Goal: Information Seeking & Learning: Find specific fact

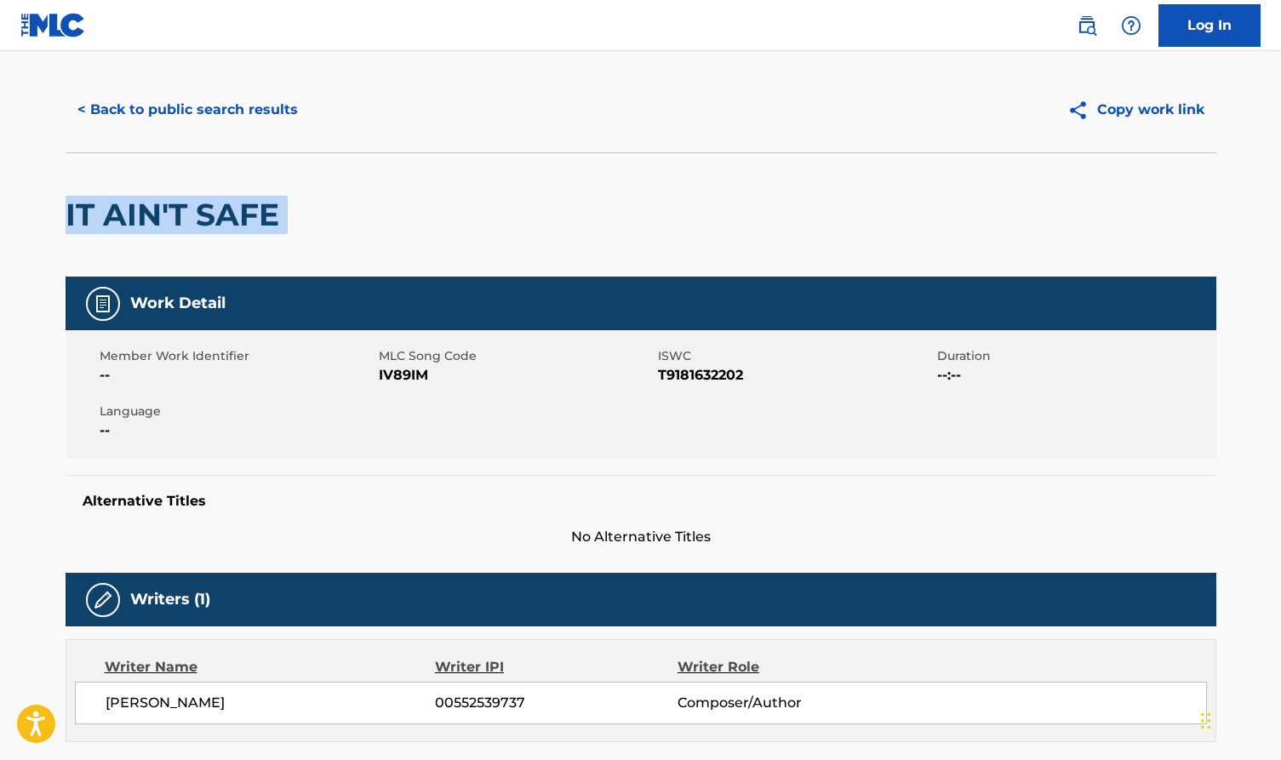
click at [183, 111] on button "< Back to public search results" at bounding box center [188, 109] width 244 height 43
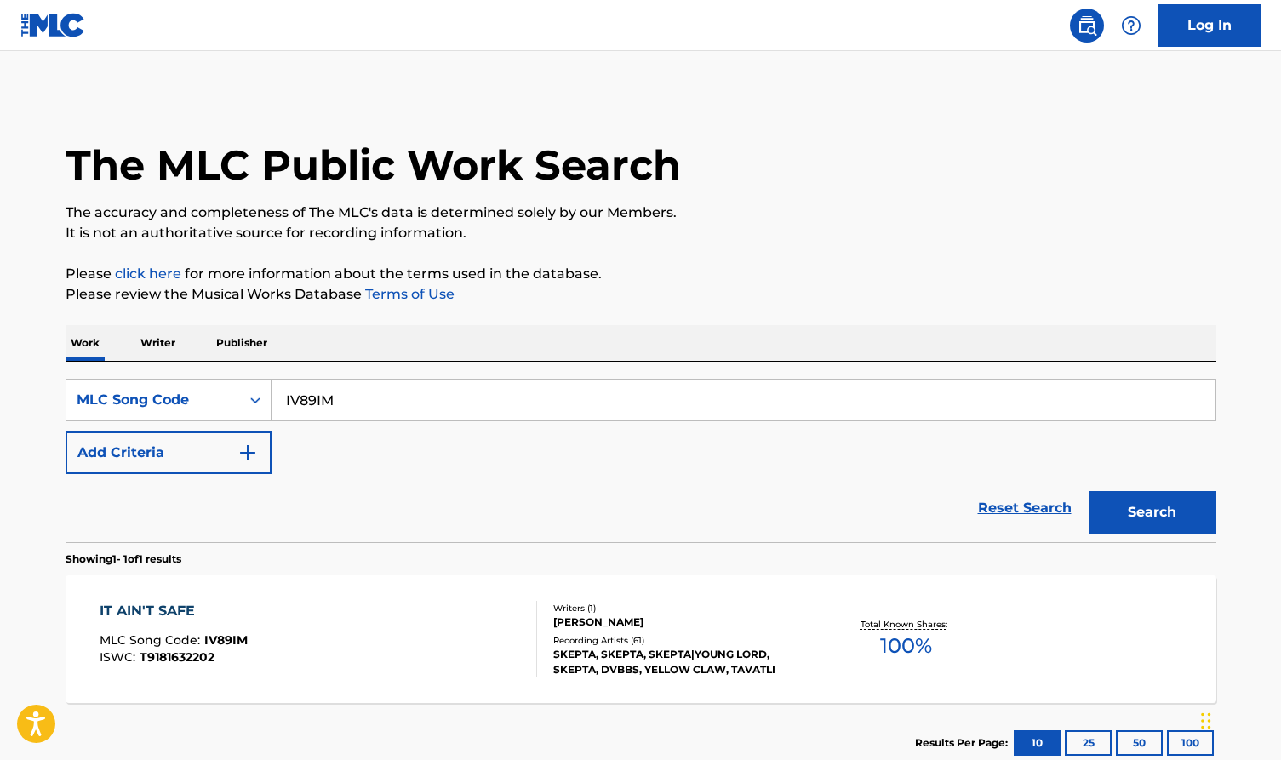
click at [342, 406] on input "IV89IM" at bounding box center [743, 400] width 944 height 41
paste input "X1585X"
type input "X1585X"
click at [1153, 499] on button "Search" at bounding box center [1152, 512] width 128 height 43
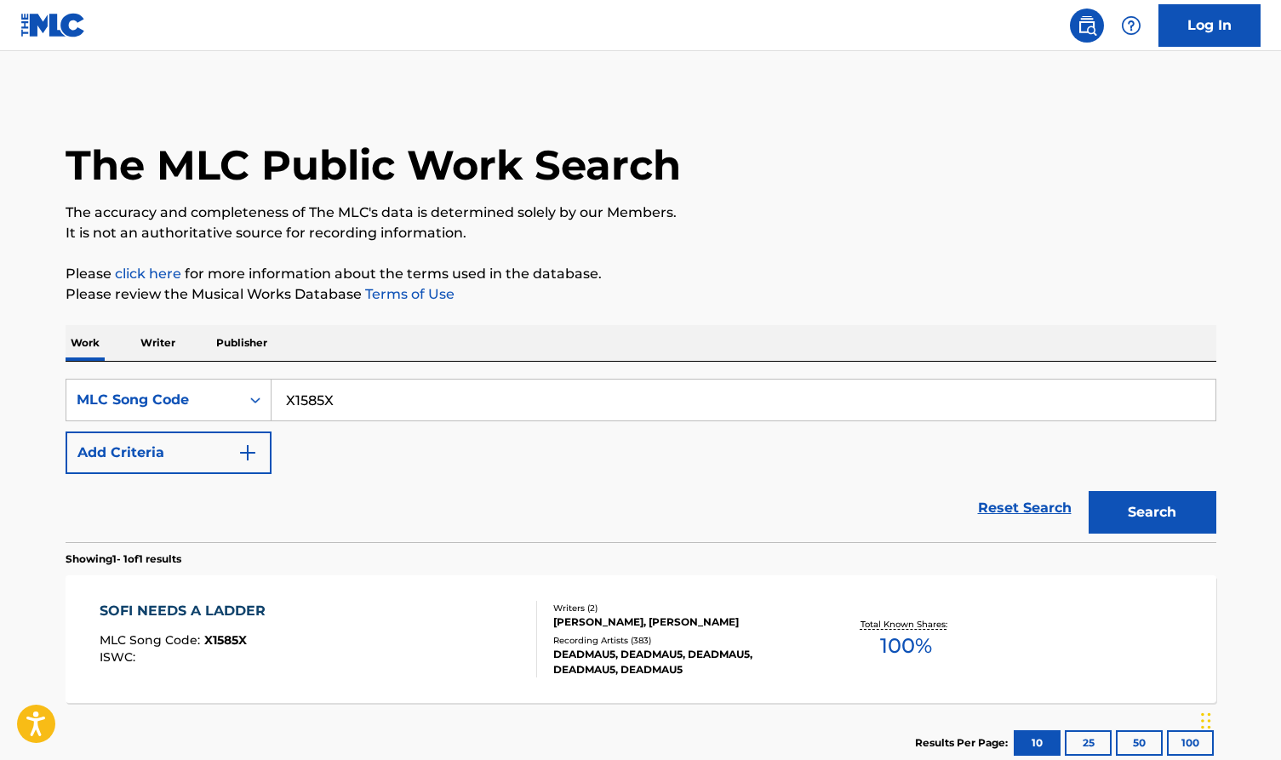
click at [542, 613] on div "Writers ( 2 ) [PERSON_NAME], [PERSON_NAME] Recording Artists ( 383 ) DEADMAU5, …" at bounding box center [673, 640] width 273 height 76
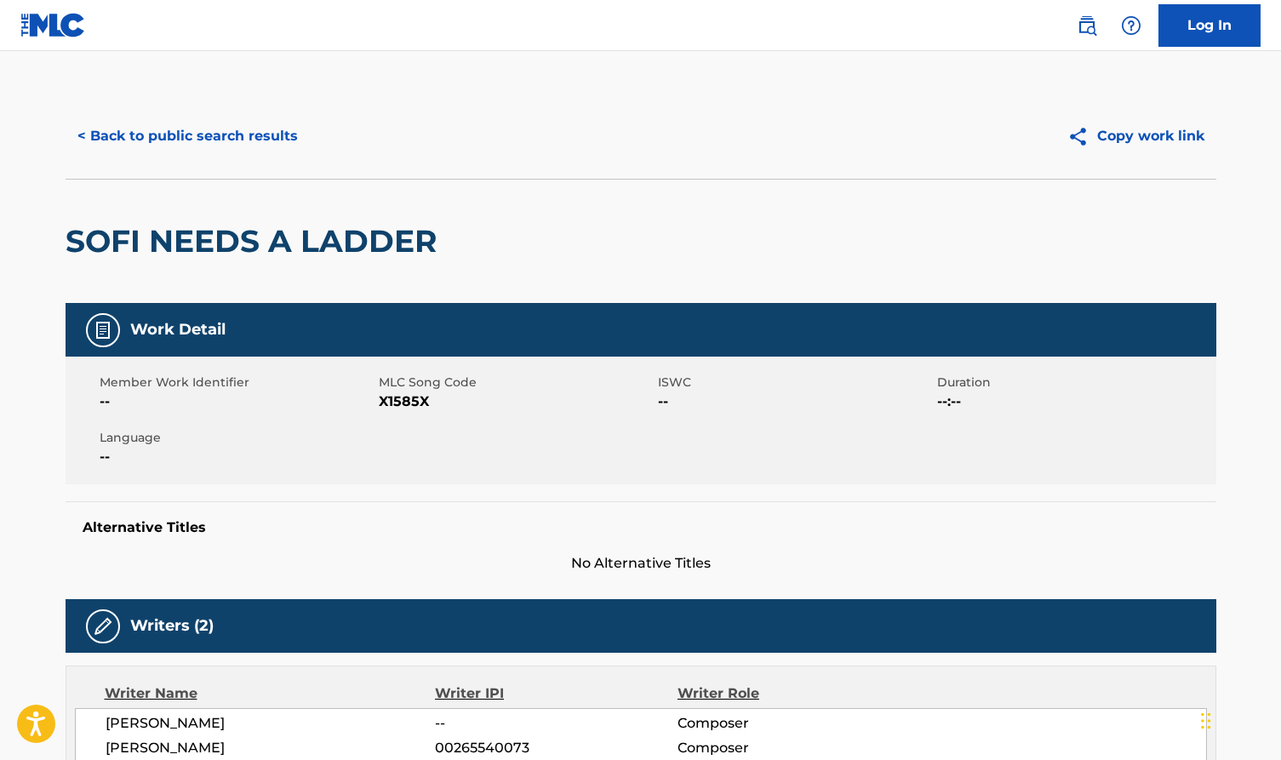
click at [346, 248] on h2 "SOFI NEEDS A LADDER" at bounding box center [256, 241] width 380 height 38
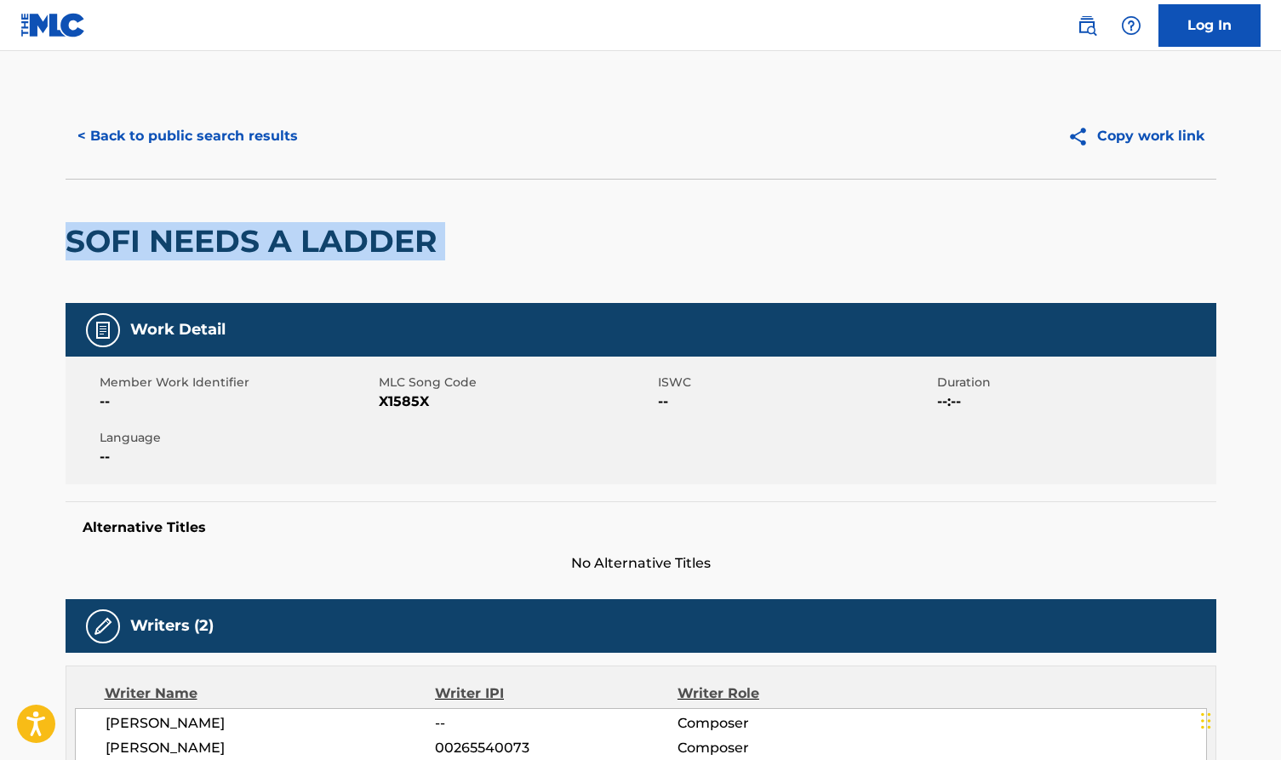
copy div "SOFI NEEDS A LADDER"
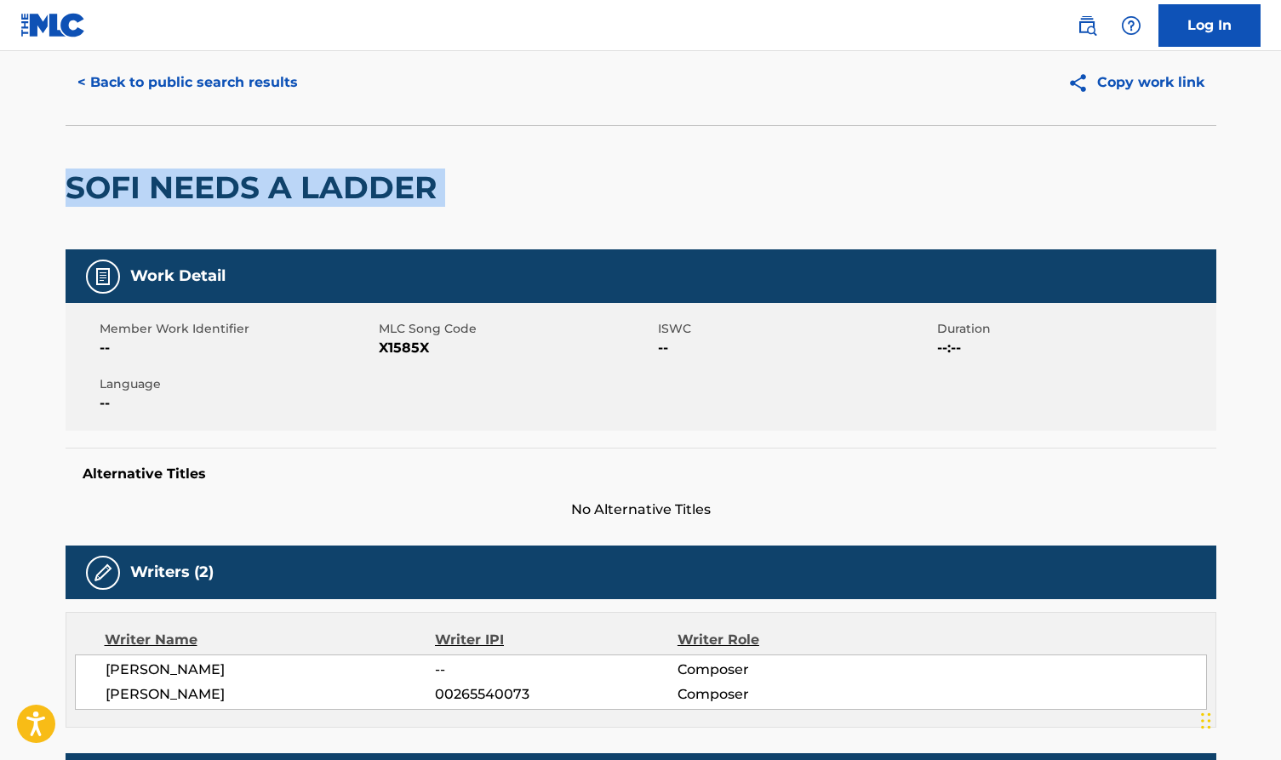
scroll to position [66, 0]
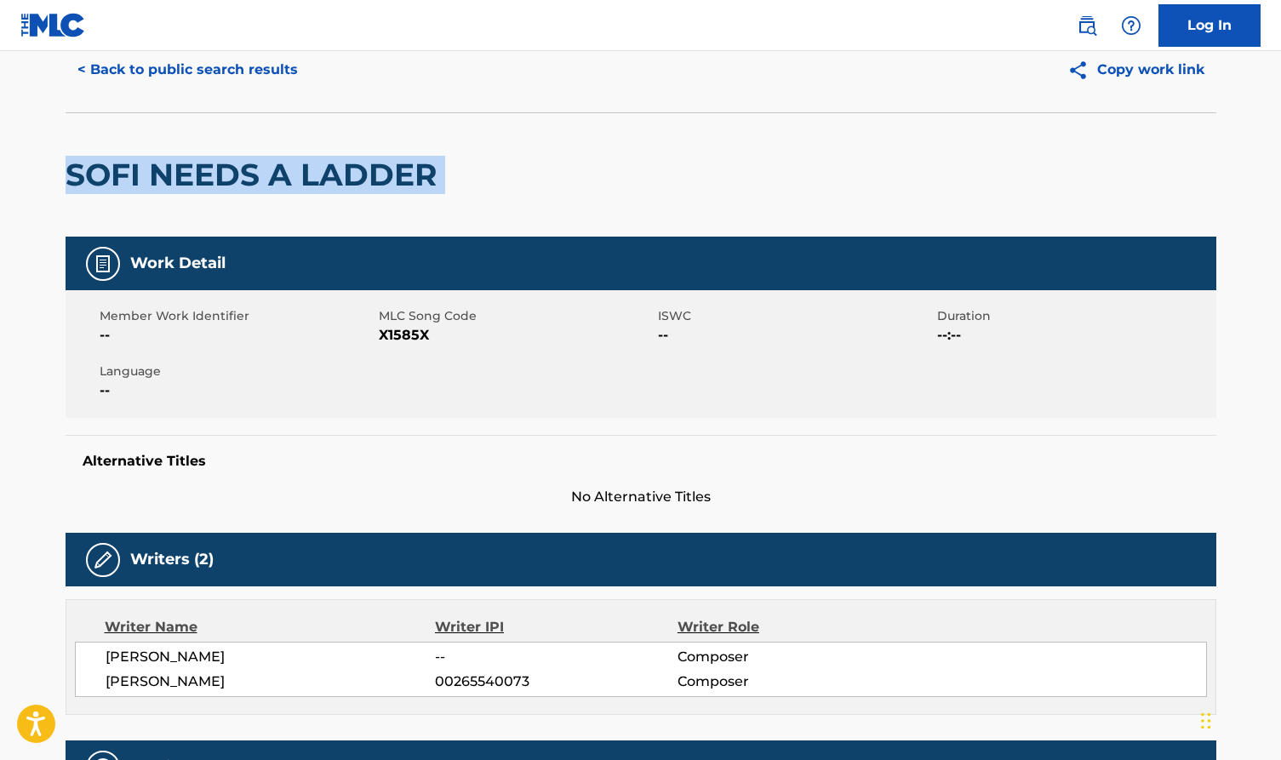
click at [261, 70] on button "< Back to public search results" at bounding box center [188, 70] width 244 height 43
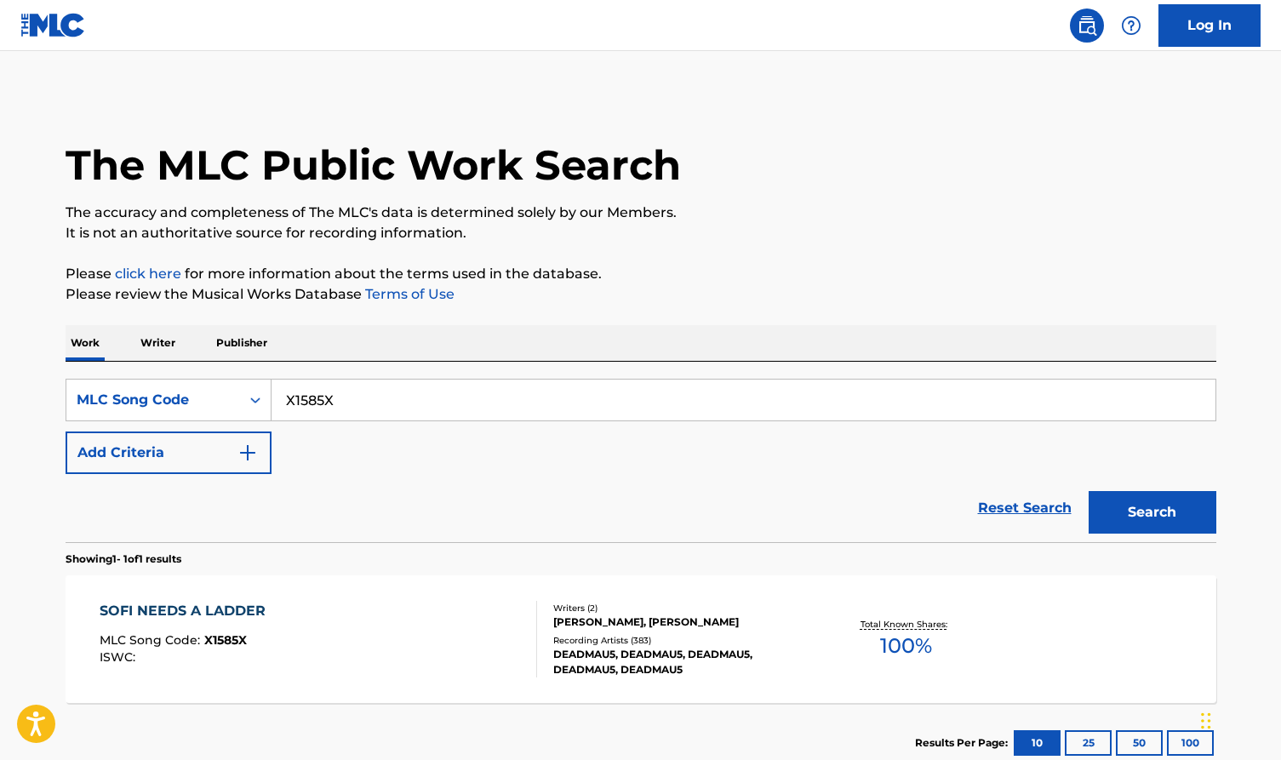
click at [422, 386] on input "X1585X" at bounding box center [743, 400] width 944 height 41
paste input "A6883C"
type input "A6883C"
click at [1139, 504] on button "Search" at bounding box center [1152, 512] width 128 height 43
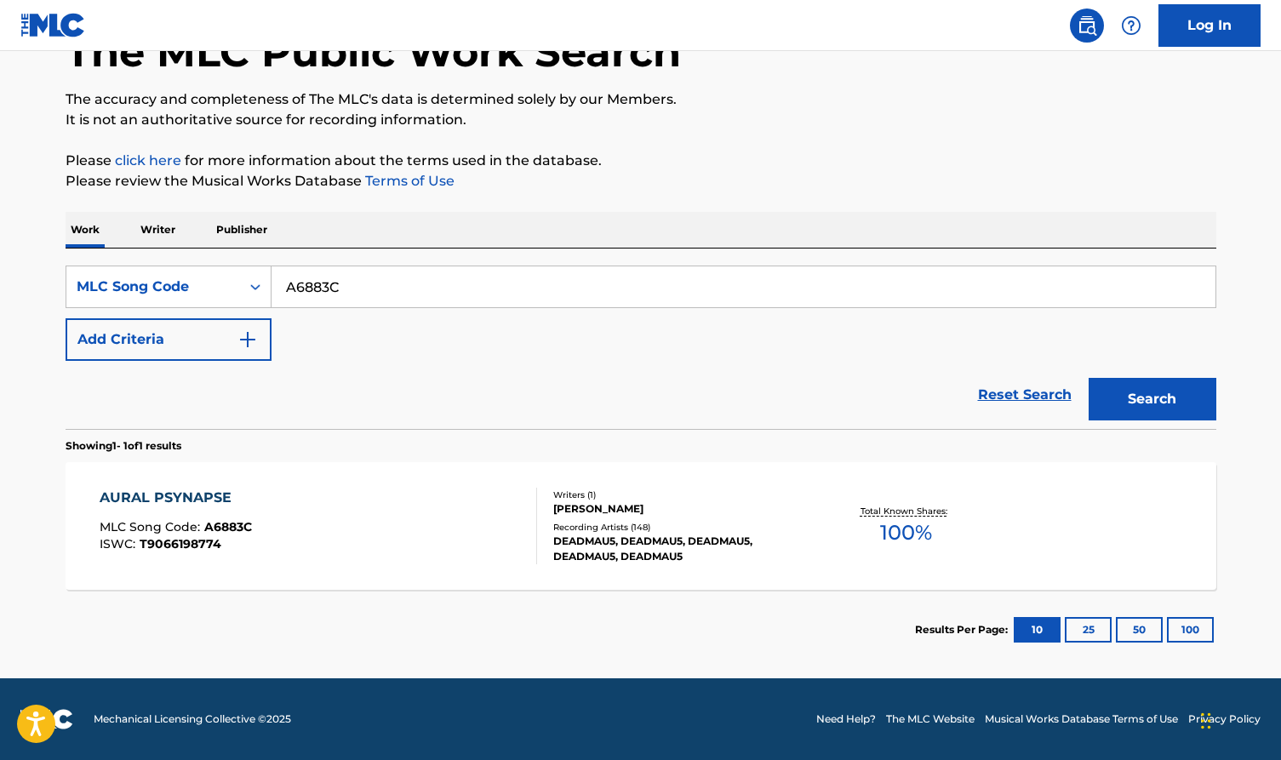
scroll to position [113, 0]
click at [706, 499] on div "Writers ( 1 )" at bounding box center [681, 494] width 257 height 13
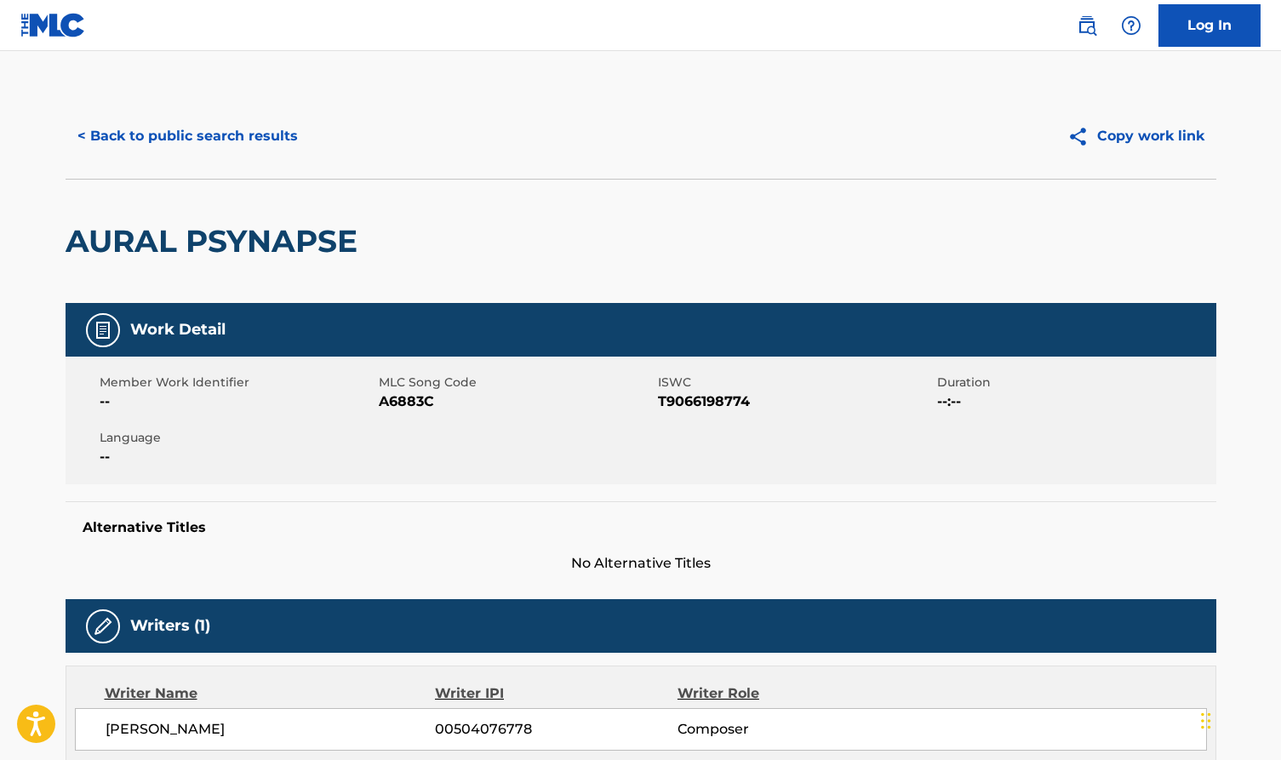
click at [340, 254] on h2 "AURAL PSYNAPSE" at bounding box center [216, 241] width 300 height 38
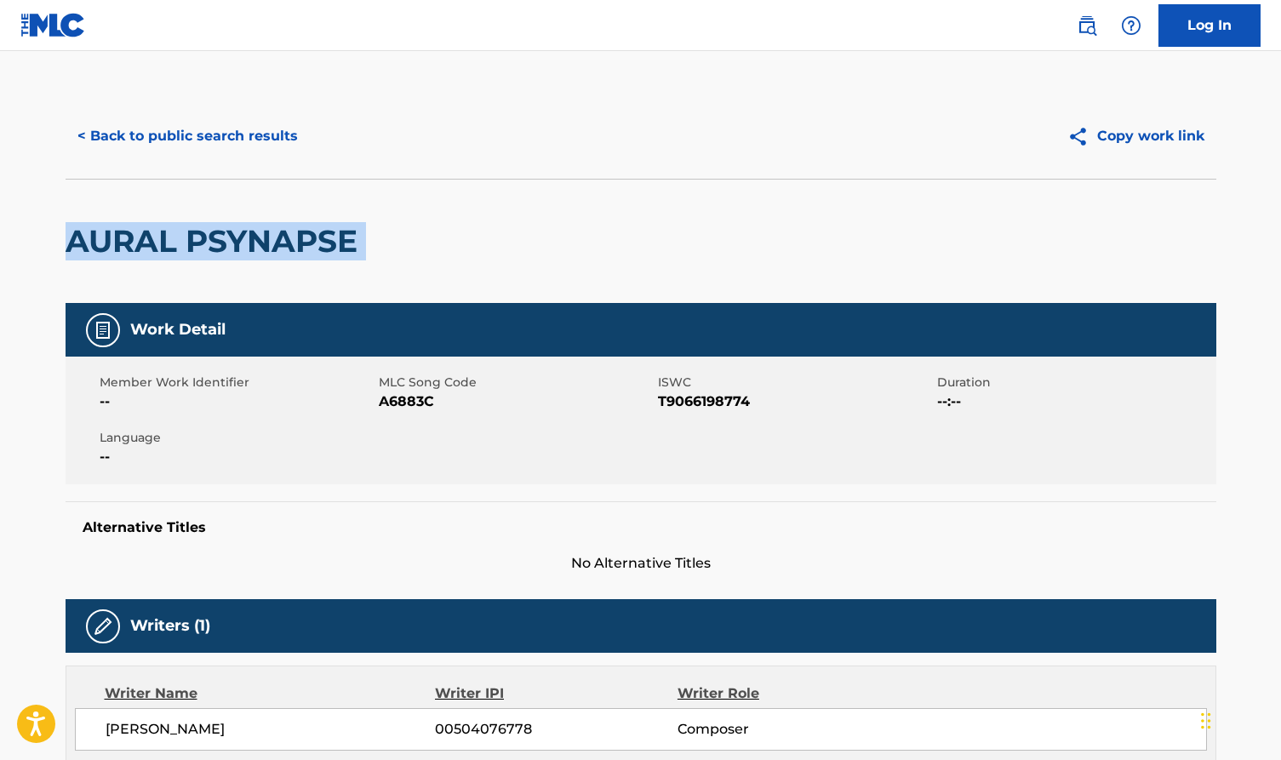
copy div "AURAL PSYNAPSE"
click at [193, 123] on button "< Back to public search results" at bounding box center [188, 136] width 244 height 43
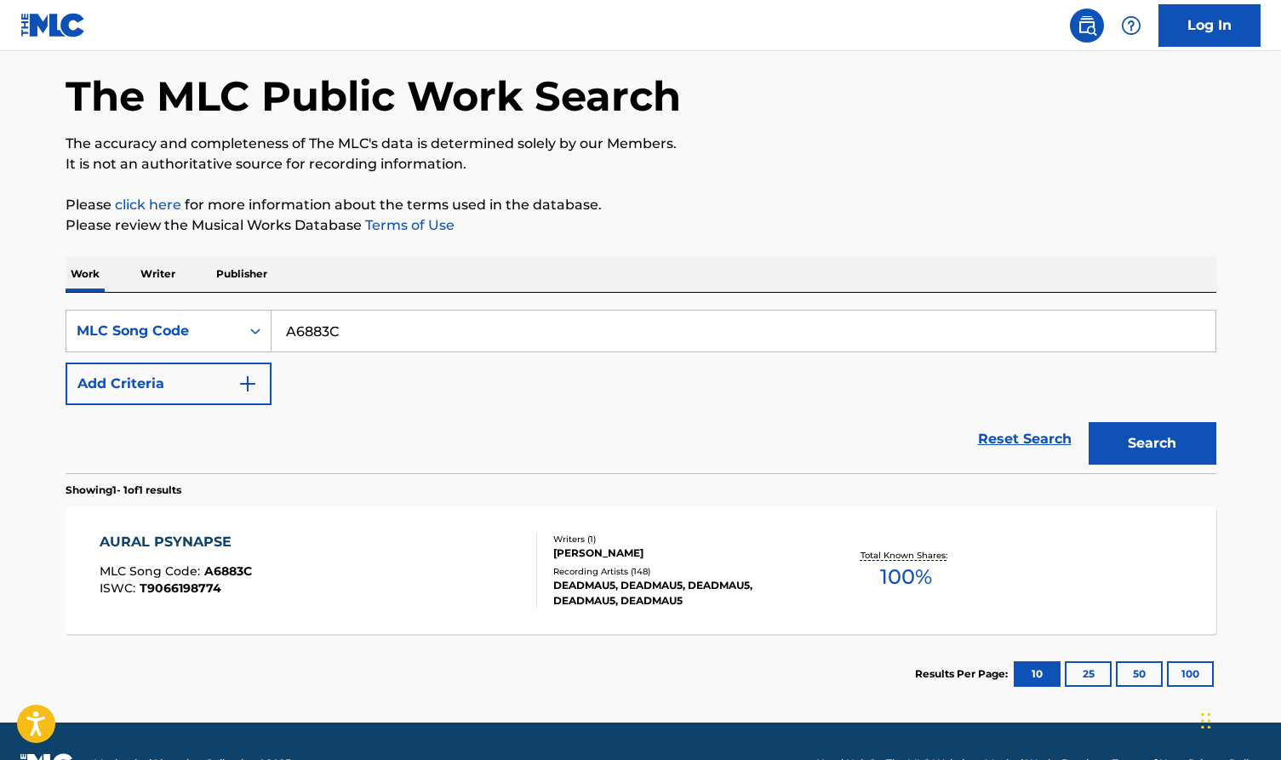
click at [373, 345] on input "A6883C" at bounding box center [743, 331] width 944 height 41
paste input "DV8M05"
type input "DV8M05"
click at [1151, 443] on button "Search" at bounding box center [1152, 443] width 128 height 43
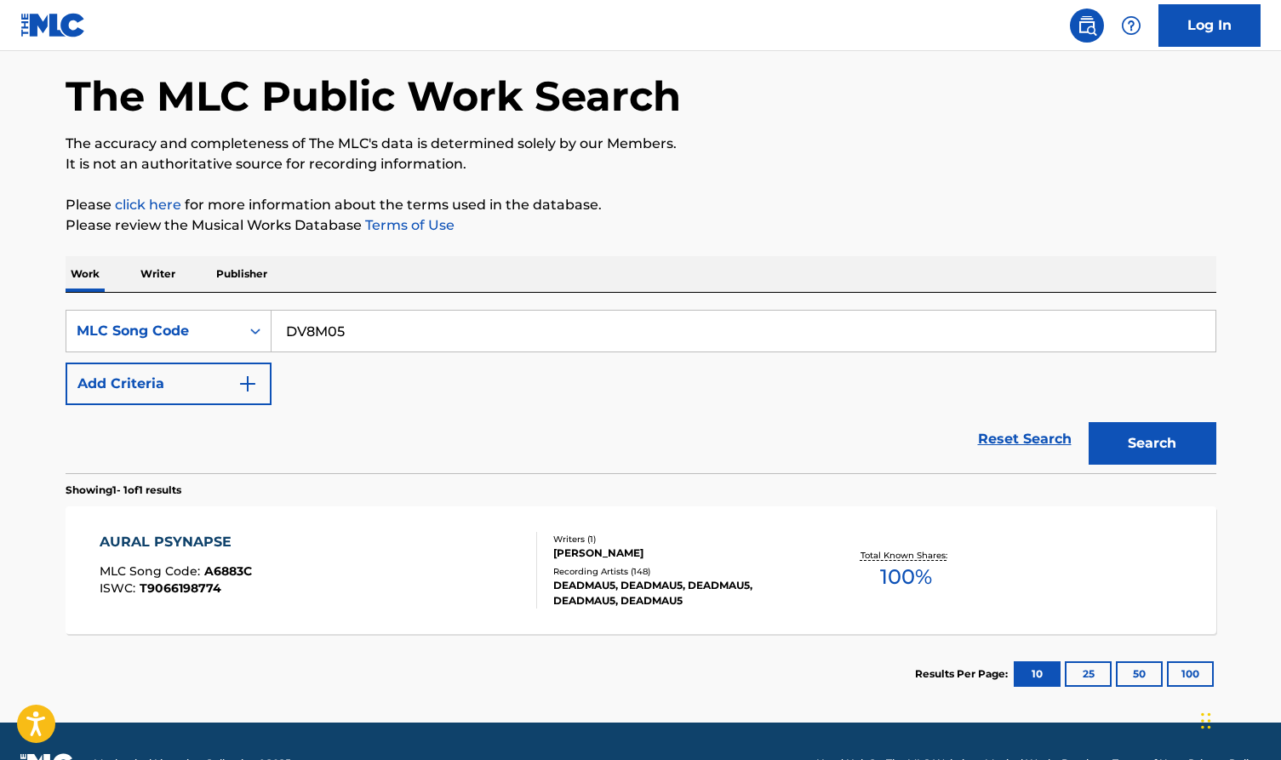
scroll to position [0, 0]
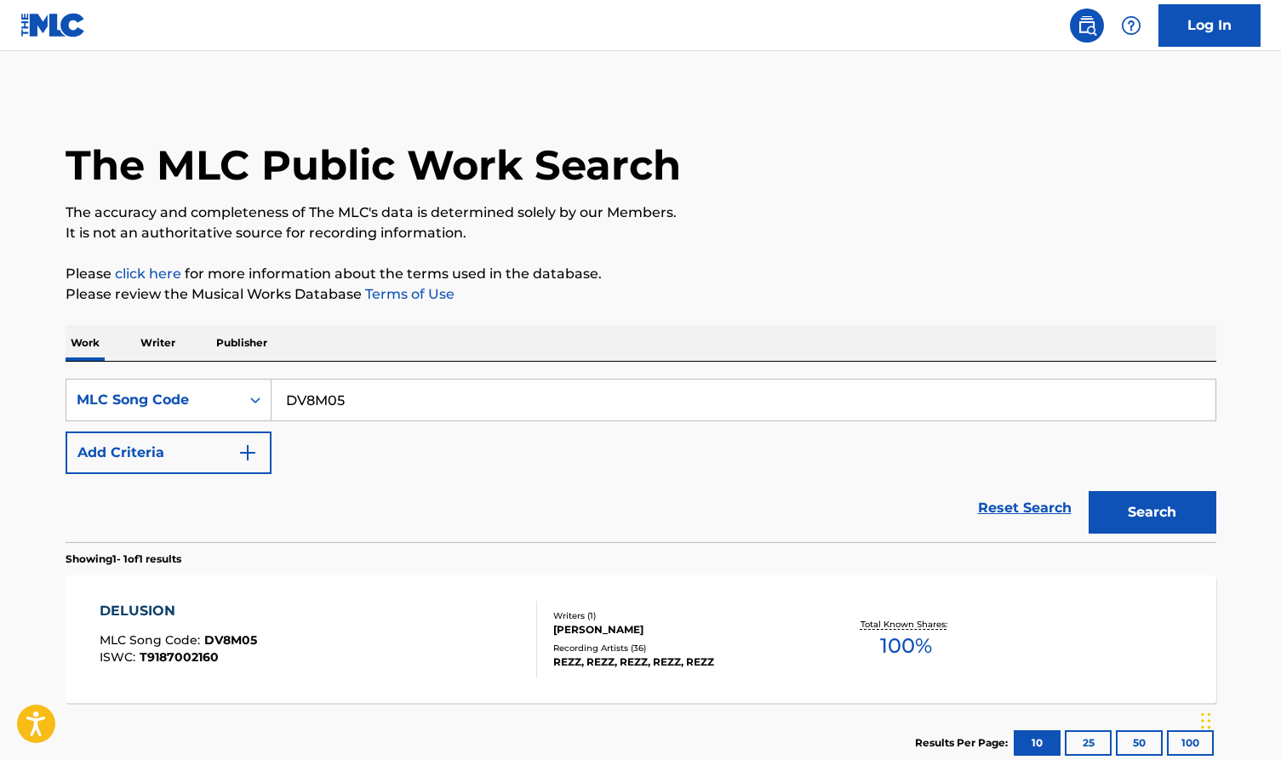
click at [525, 640] on div at bounding box center [529, 639] width 14 height 77
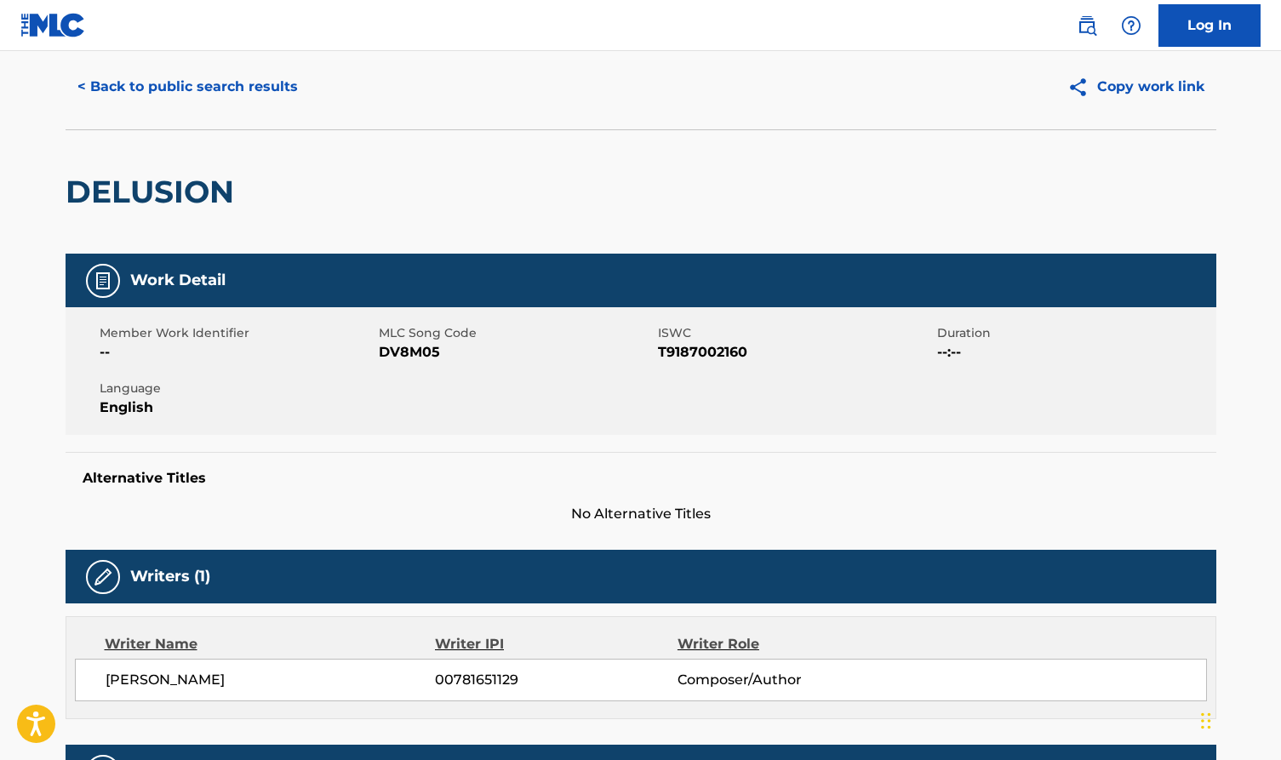
scroll to position [84, 0]
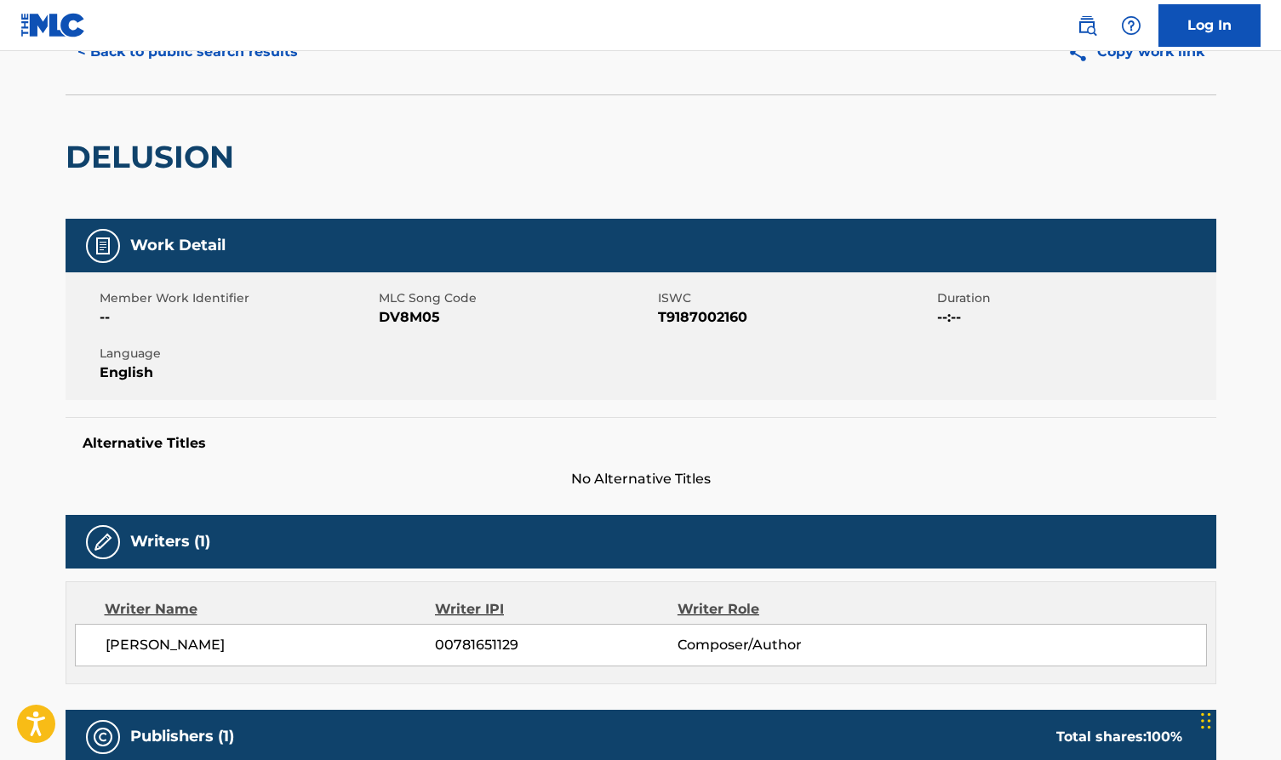
click at [222, 647] on span "[PERSON_NAME]" at bounding box center [271, 645] width 330 height 20
copy div "[PERSON_NAME]"
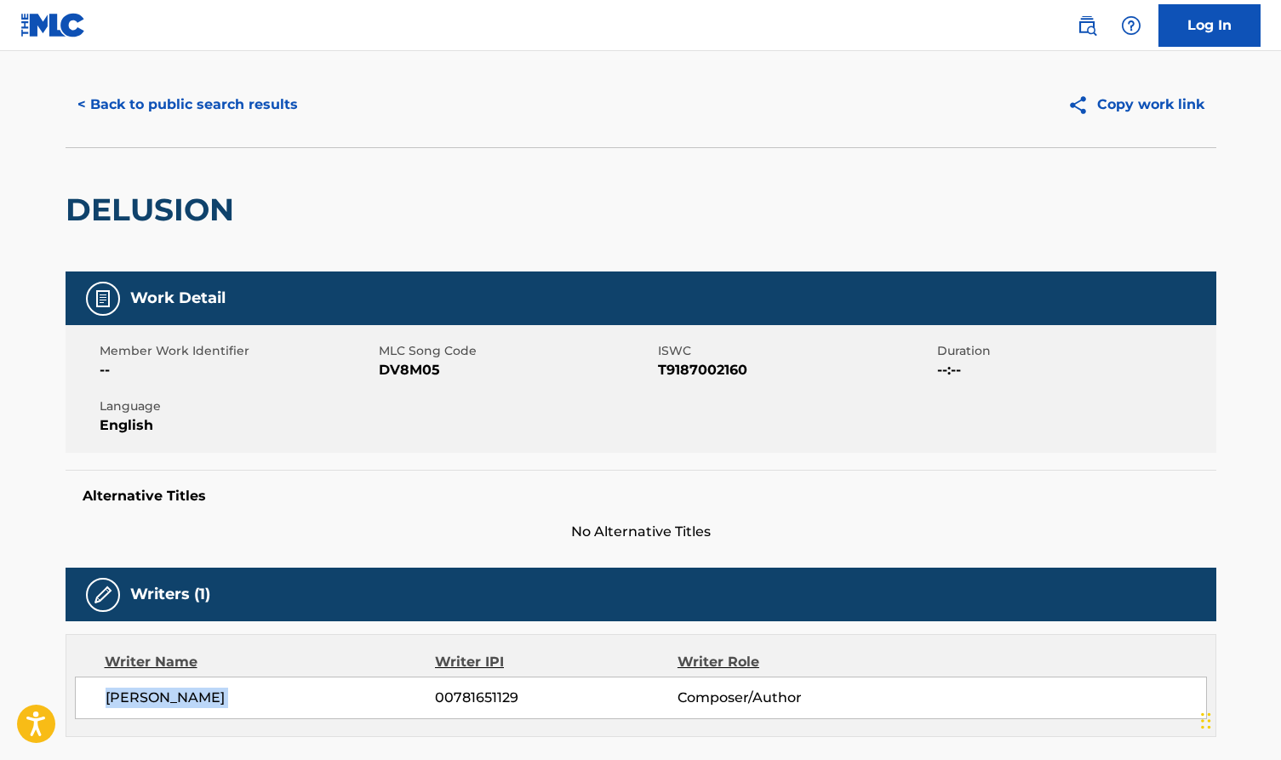
click at [247, 85] on button "< Back to public search results" at bounding box center [188, 104] width 244 height 43
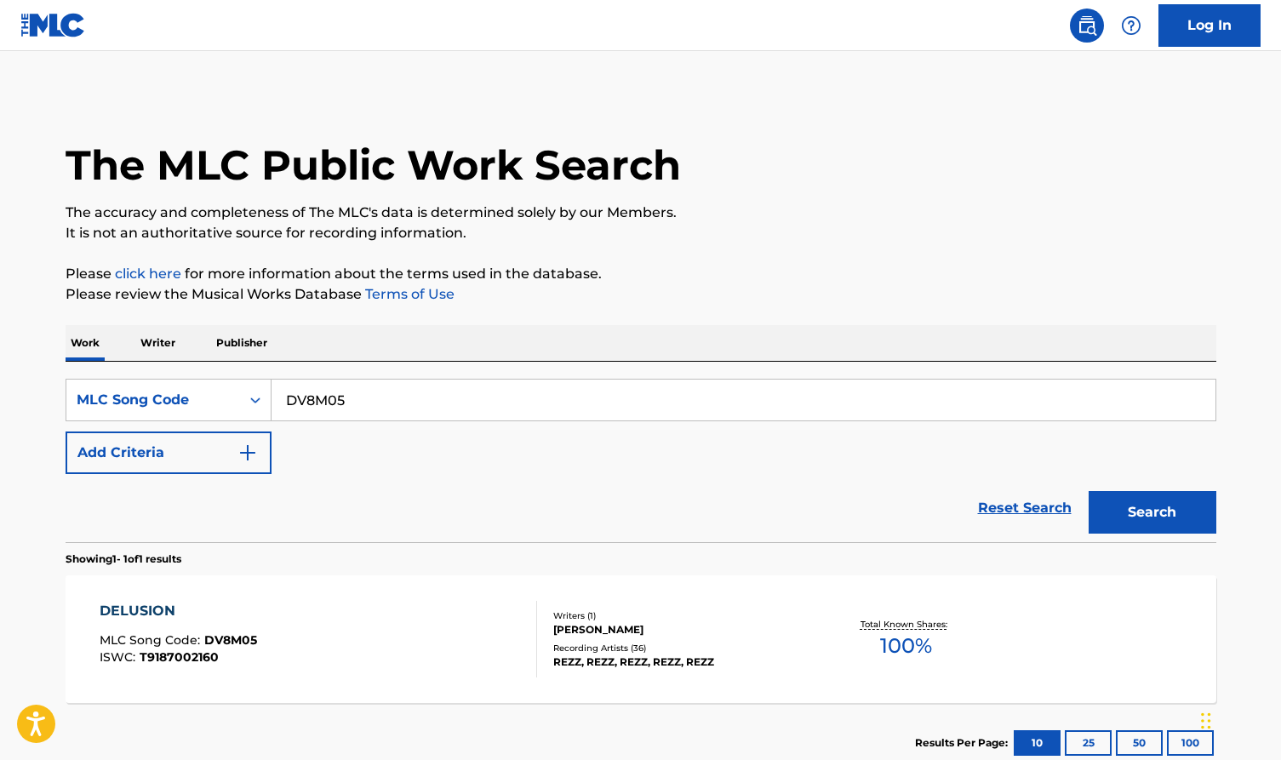
click at [435, 407] on input "DV8M05" at bounding box center [743, 400] width 944 height 41
paste input "S6092R"
type input "S6092R"
click at [1156, 528] on button "Search" at bounding box center [1152, 512] width 128 height 43
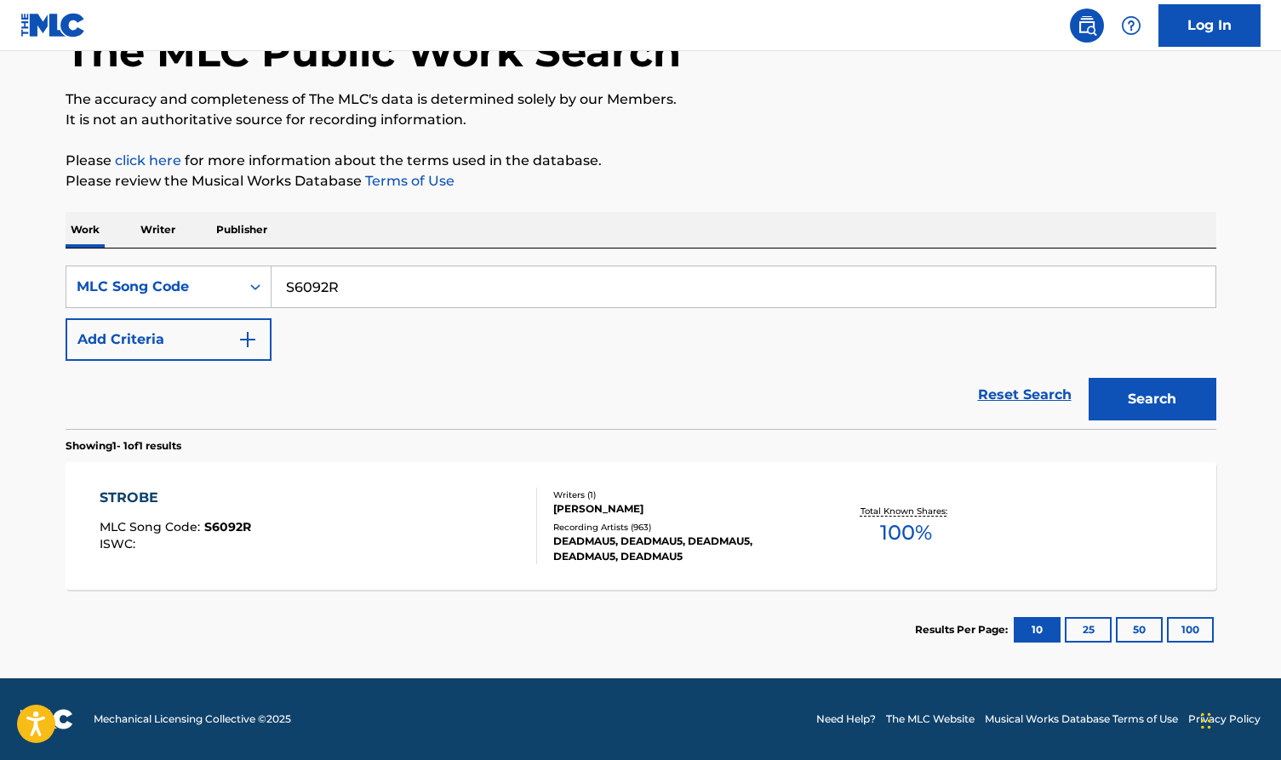
scroll to position [113, 0]
click at [647, 492] on div "Writers ( 1 )" at bounding box center [681, 494] width 257 height 13
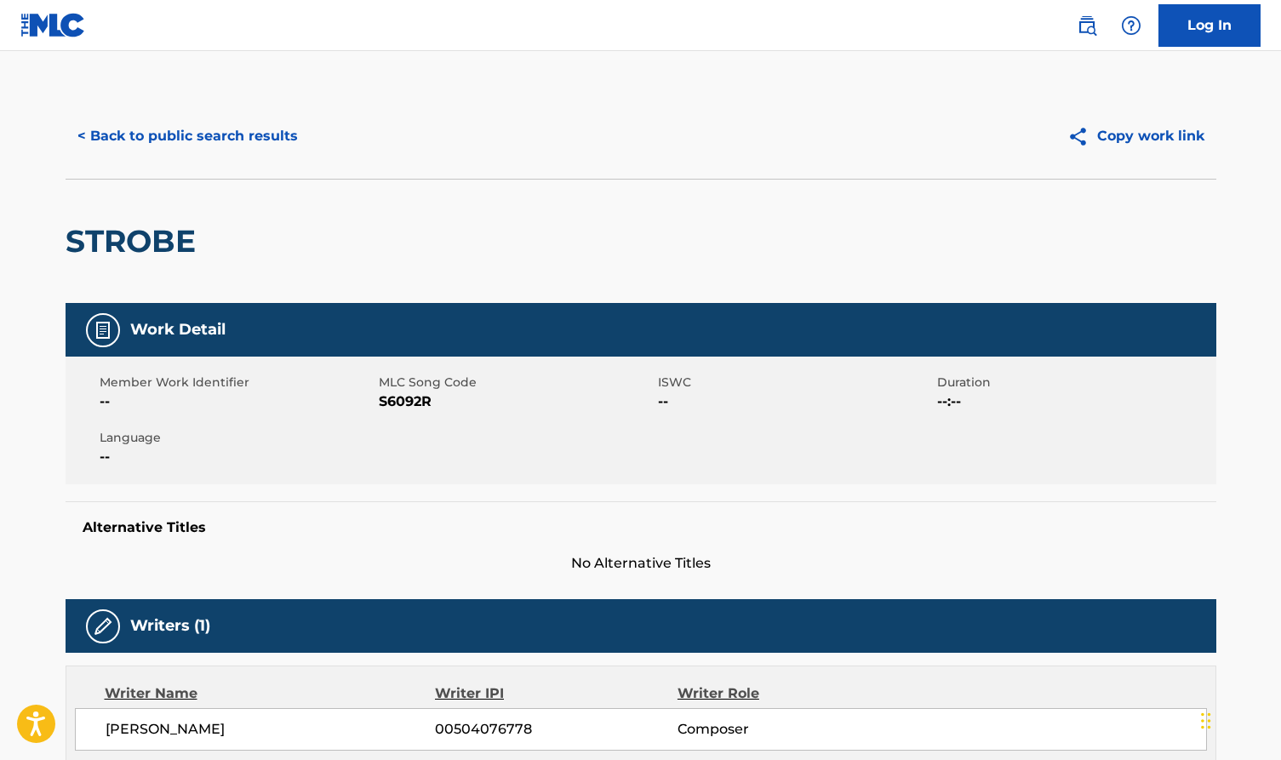
scroll to position [58, 0]
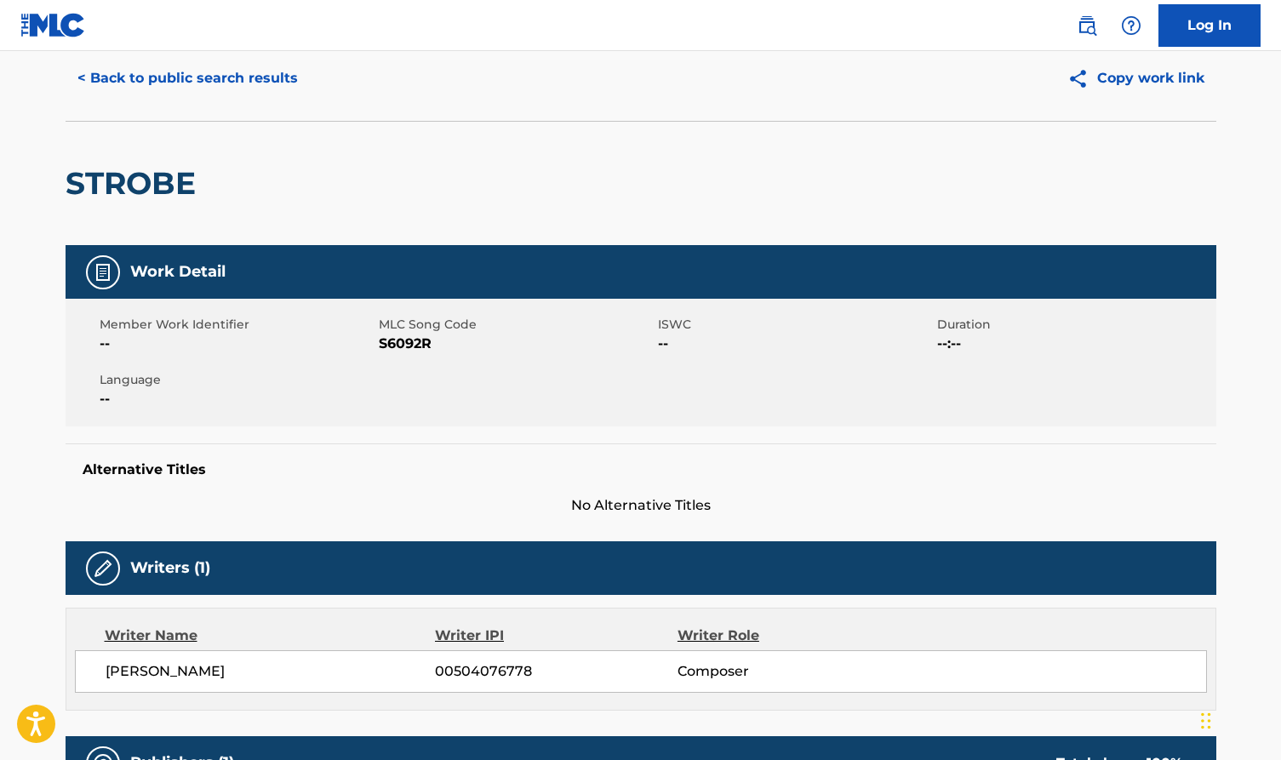
click at [271, 670] on span "[PERSON_NAME]" at bounding box center [271, 671] width 330 height 20
copy span "[PERSON_NAME]"
click at [397, 485] on div "Alternative Titles No Alternative Titles" at bounding box center [641, 479] width 1150 height 72
click at [286, 81] on button "< Back to public search results" at bounding box center [188, 78] width 244 height 43
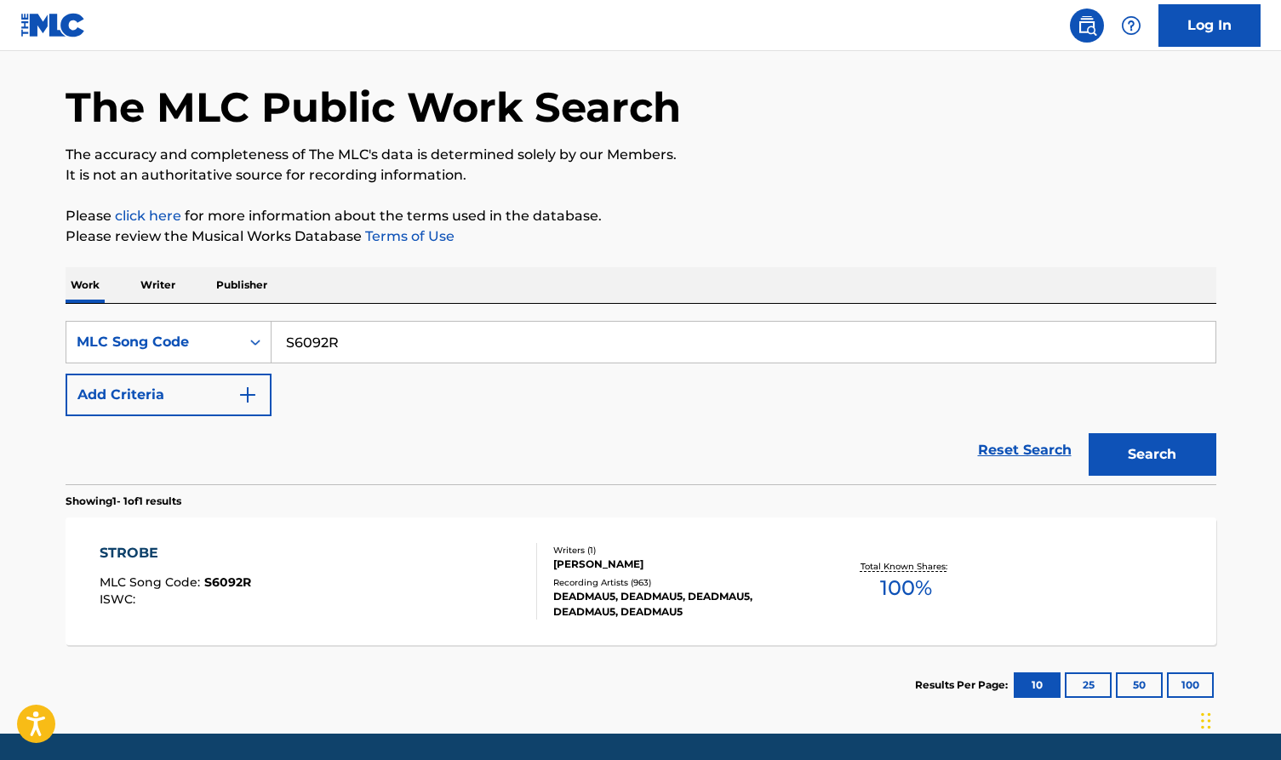
scroll to position [69, 0]
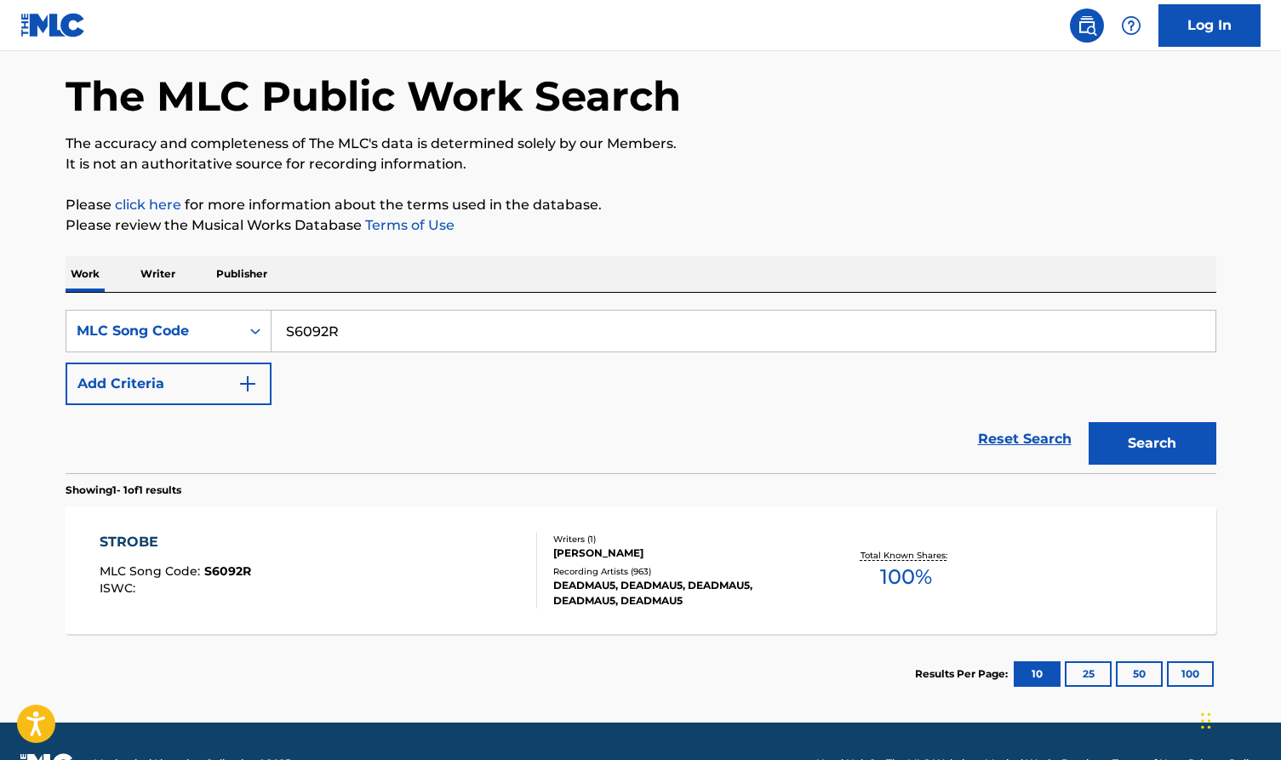
click at [454, 312] on input "S6092R" at bounding box center [743, 331] width 944 height 41
paste input "GV9TO"
type input "GV9TOR"
click at [1145, 423] on button "Search" at bounding box center [1152, 443] width 128 height 43
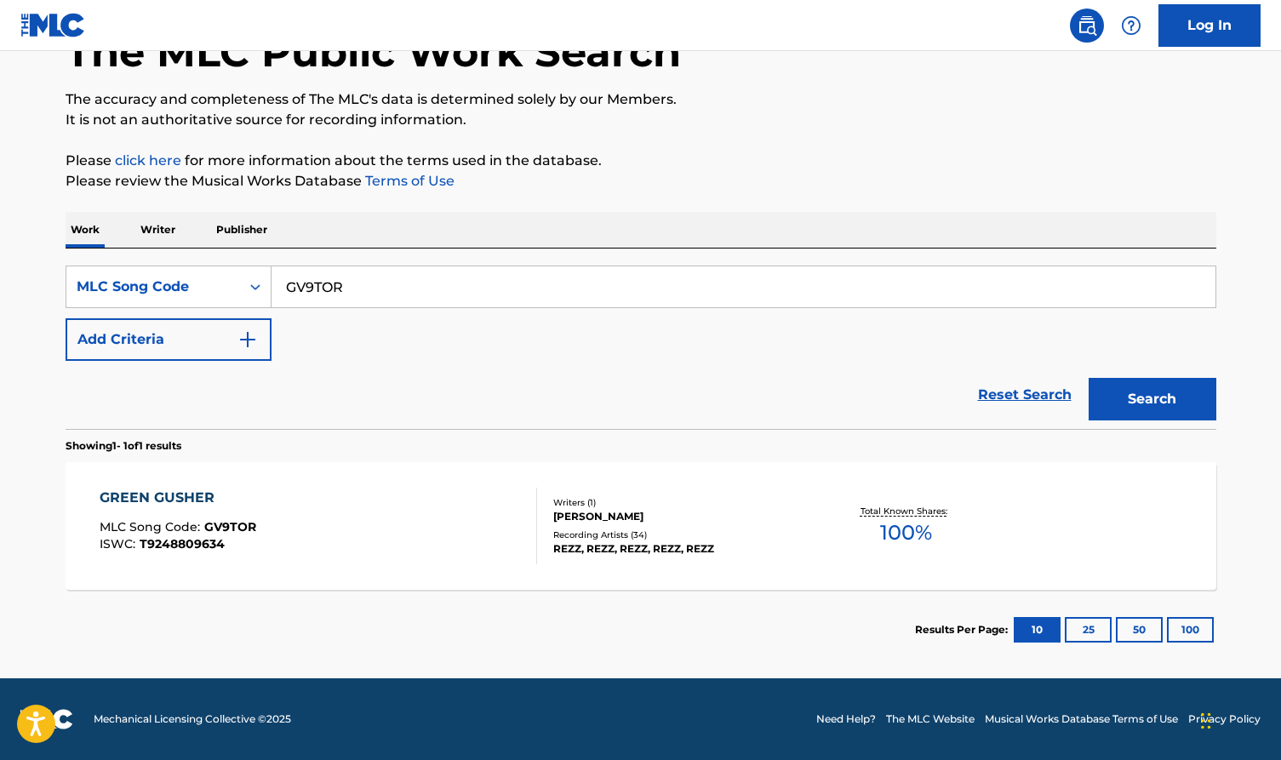
scroll to position [113, 0]
click at [687, 513] on div "[PERSON_NAME]" at bounding box center [681, 516] width 257 height 15
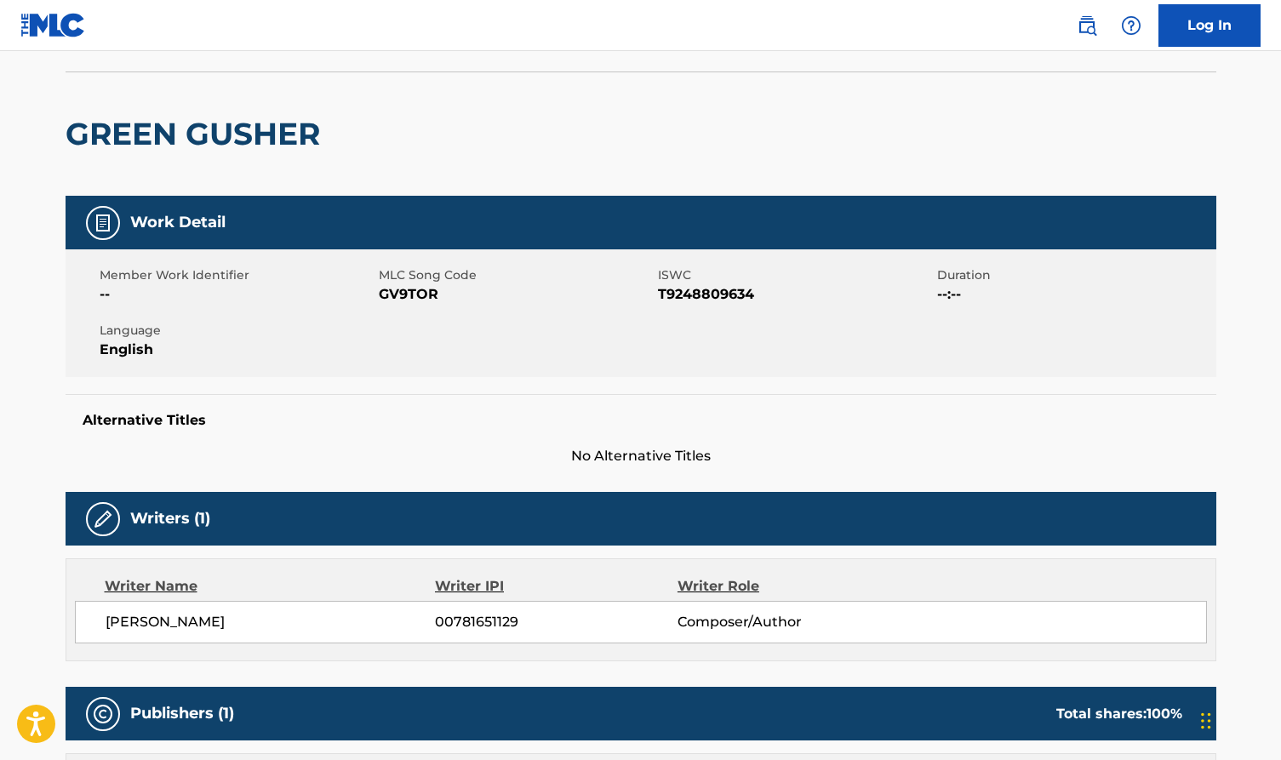
scroll to position [113, 0]
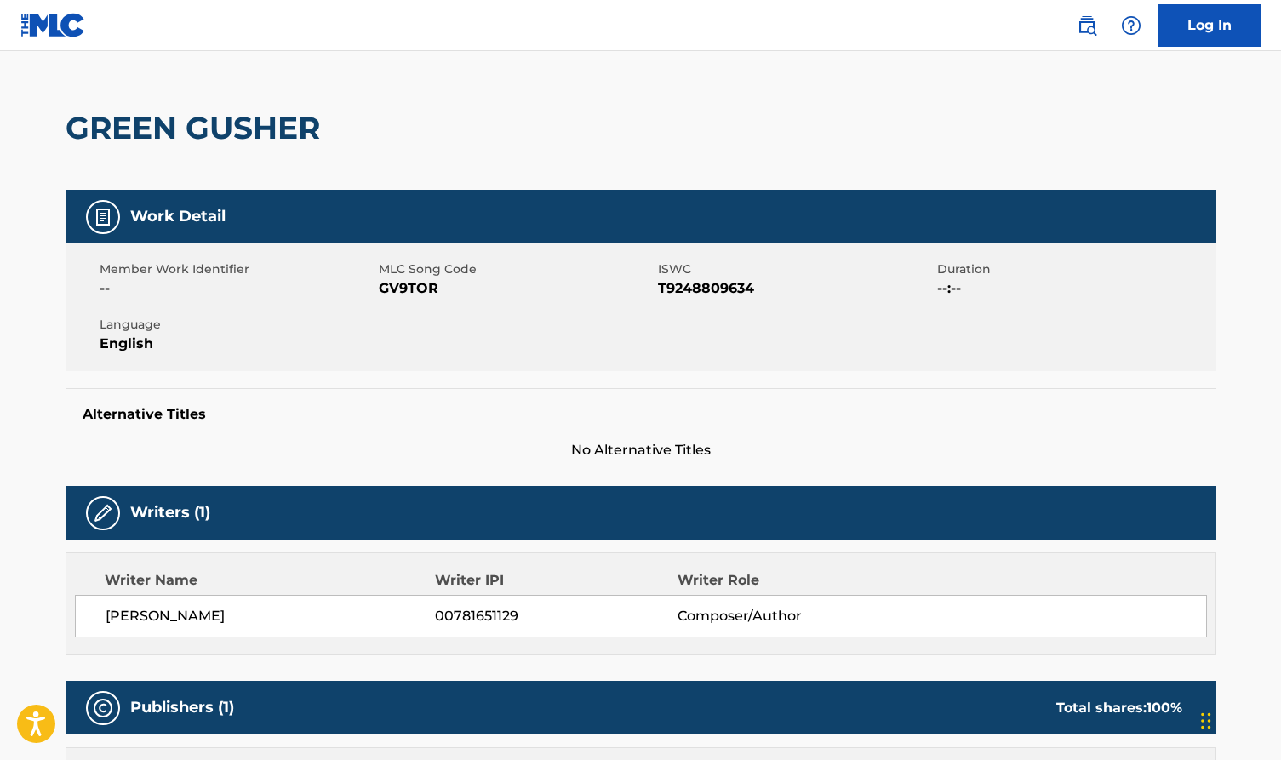
click at [242, 615] on span "[PERSON_NAME]" at bounding box center [271, 616] width 330 height 20
copy span "REZAZADEH"
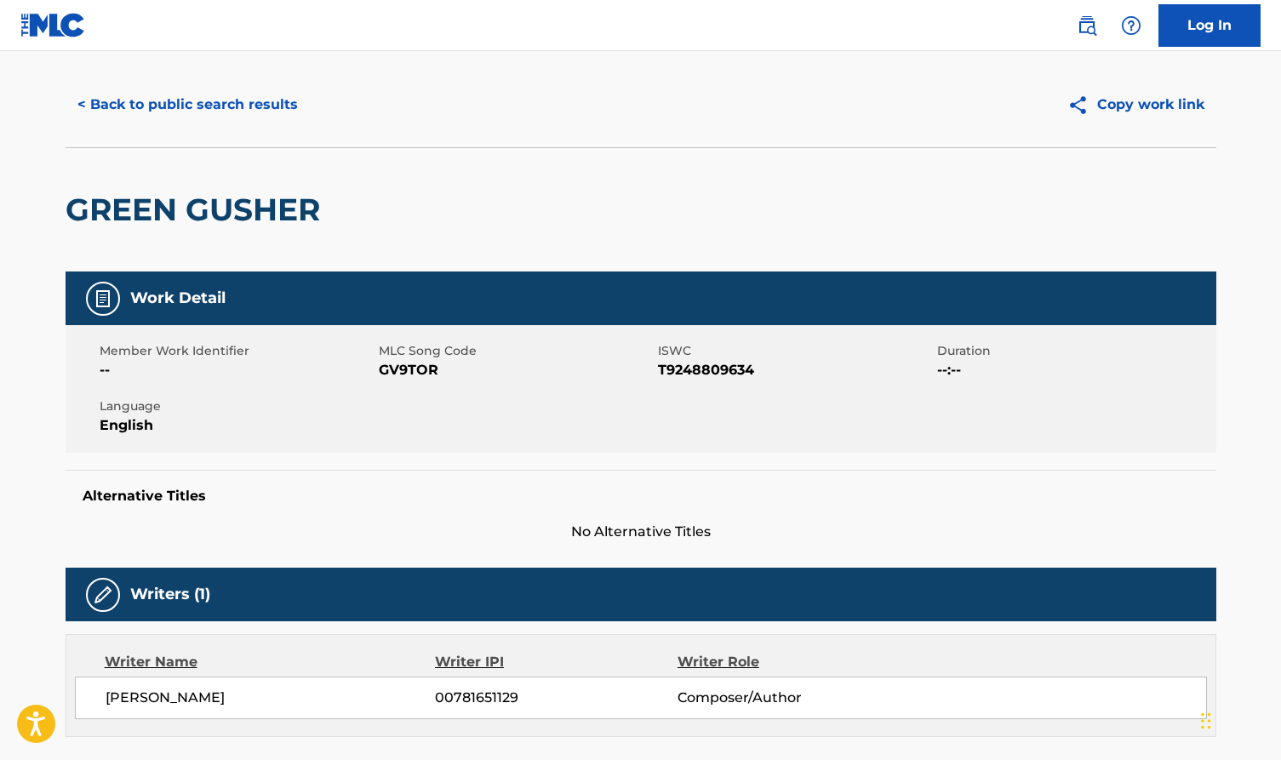
scroll to position [12, 1]
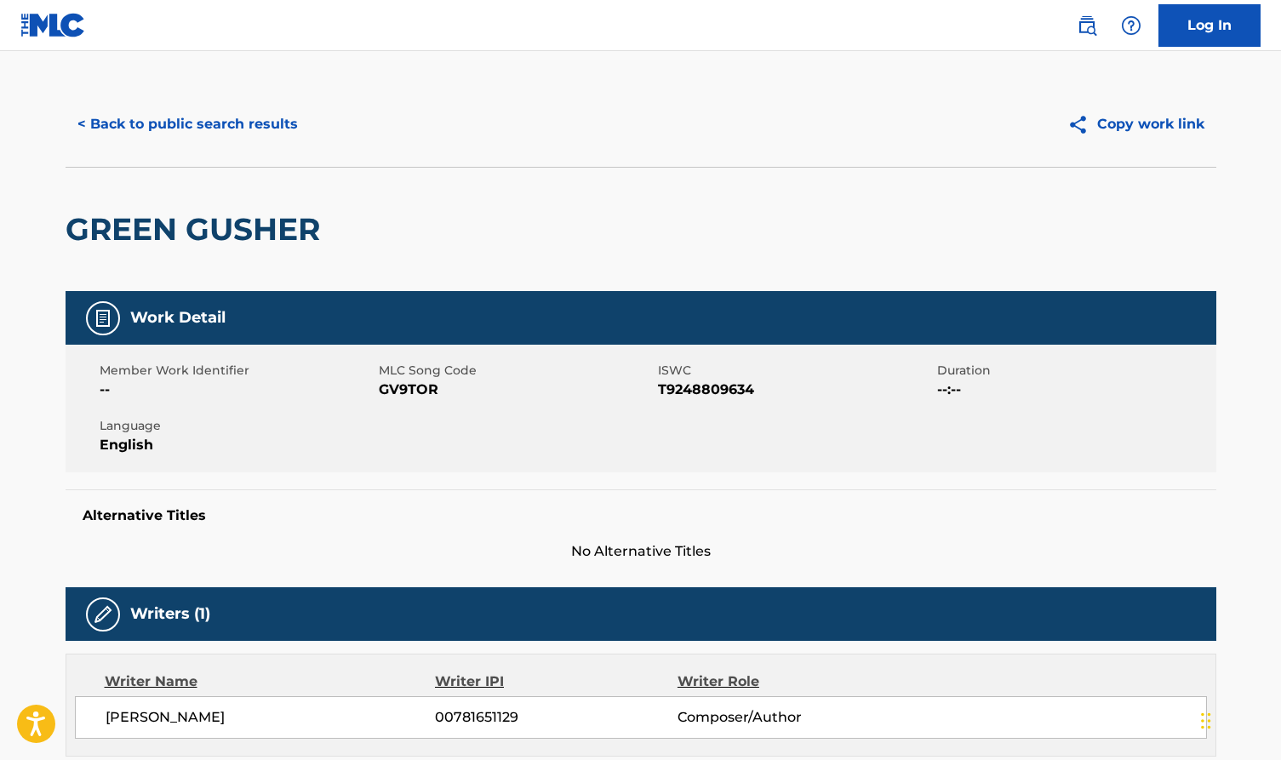
click at [252, 126] on button "< Back to public search results" at bounding box center [188, 124] width 244 height 43
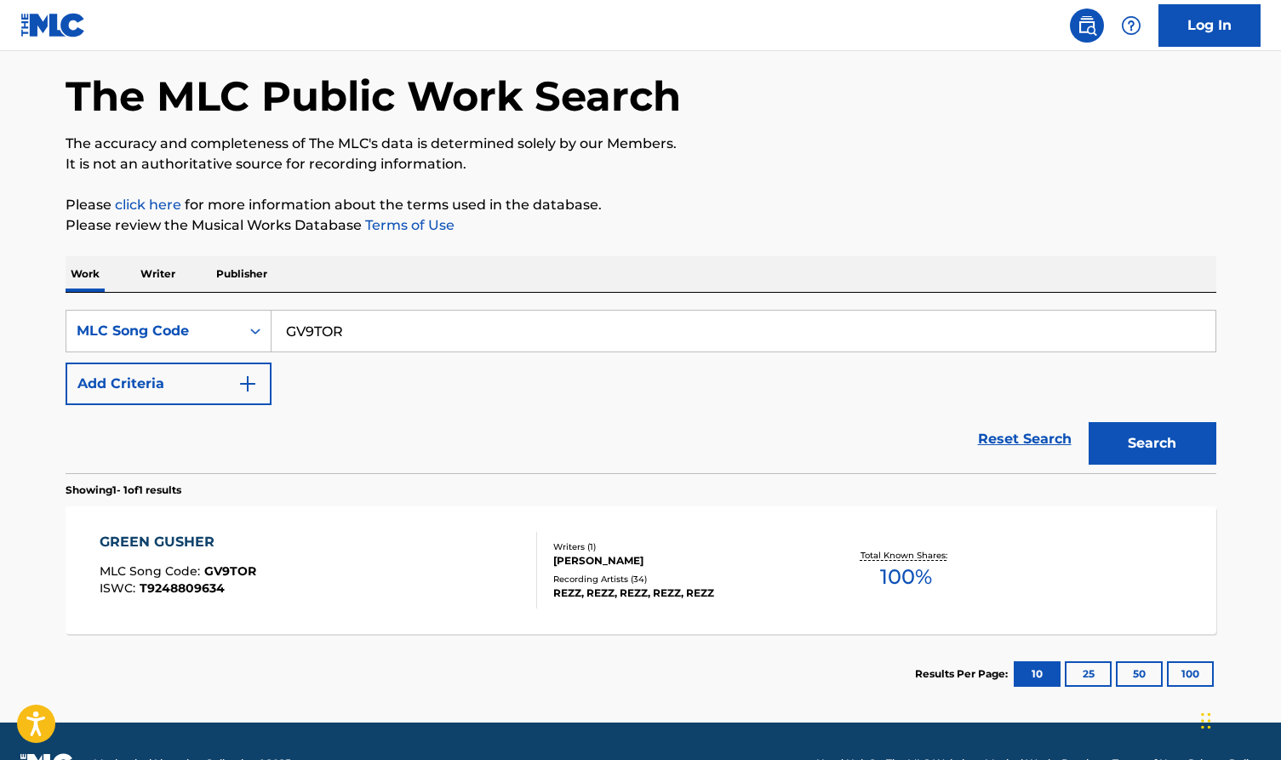
click at [357, 348] on input "GV9TOR" at bounding box center [743, 331] width 944 height 41
paste input "DVDDIY"
type input "DVDDIY"
click at [1193, 435] on button "Search" at bounding box center [1152, 443] width 128 height 43
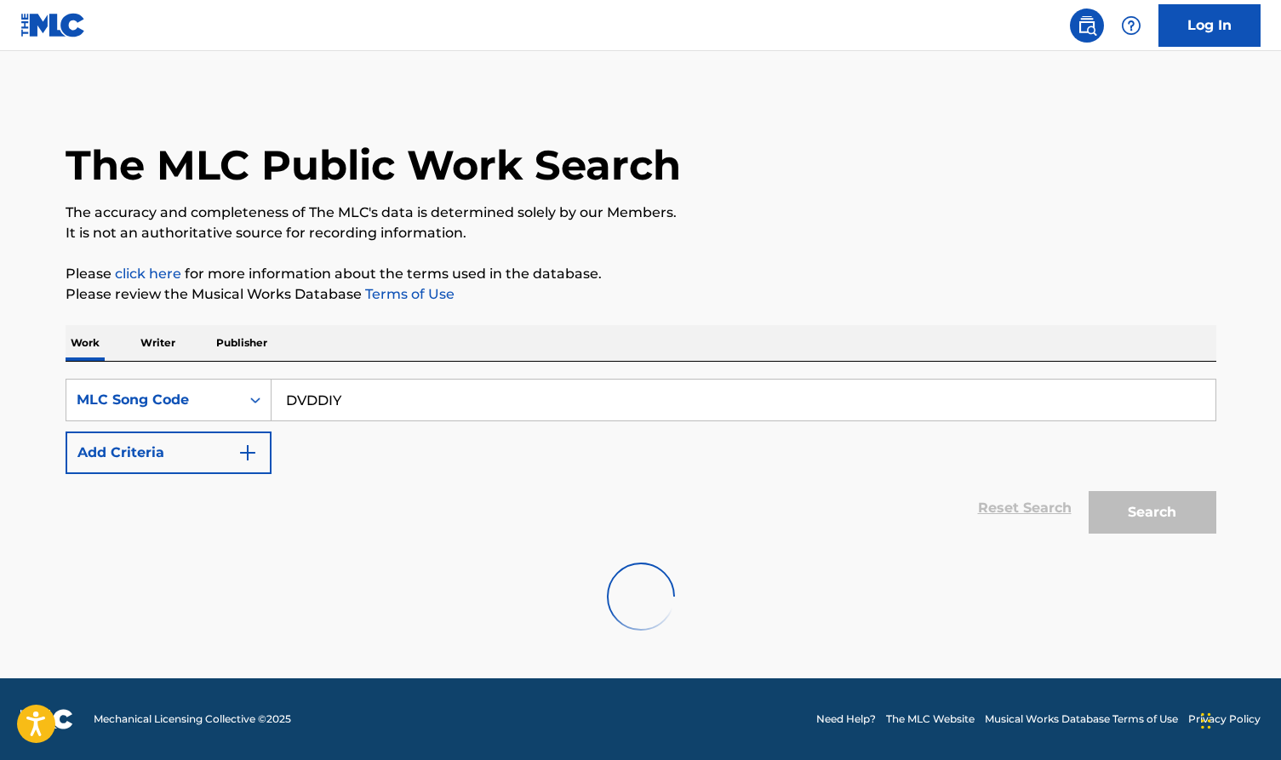
scroll to position [0, 0]
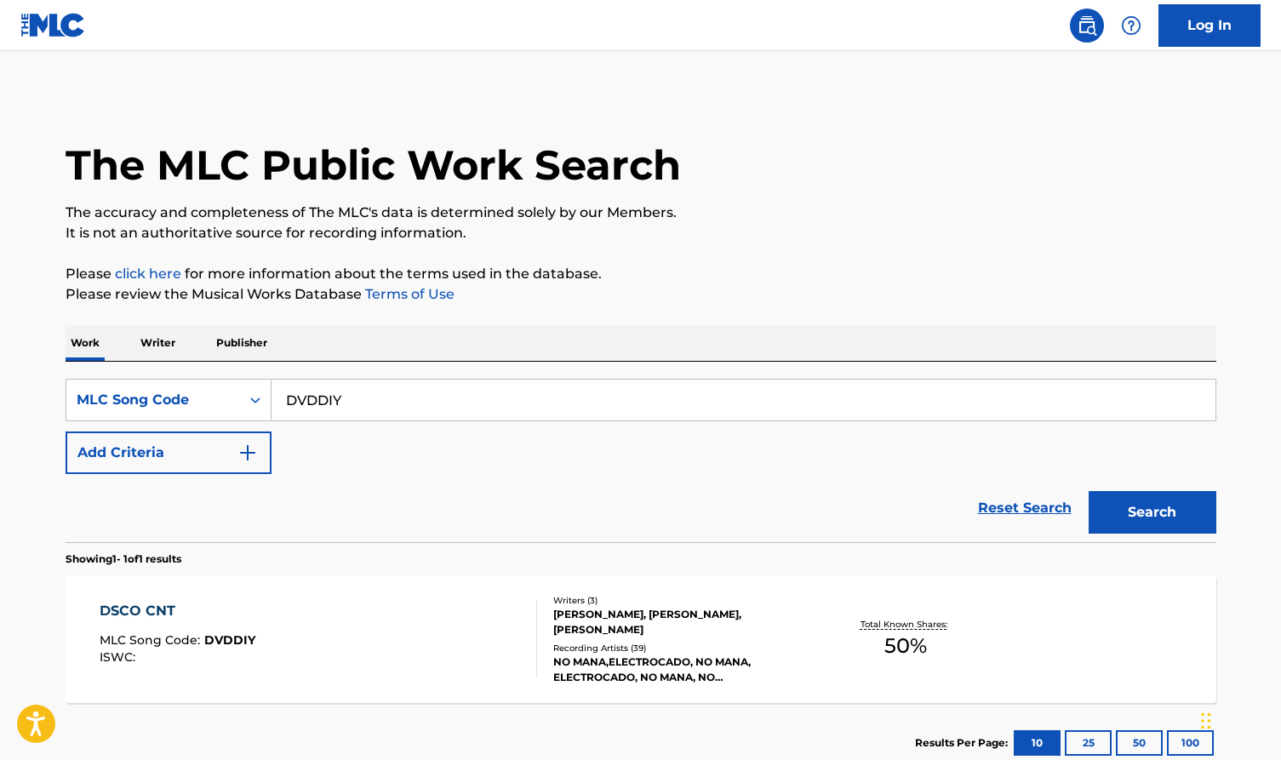
click at [438, 642] on div "DSCO CNT MLC Song Code : DVDDIY ISWC :" at bounding box center [318, 639] width 437 height 77
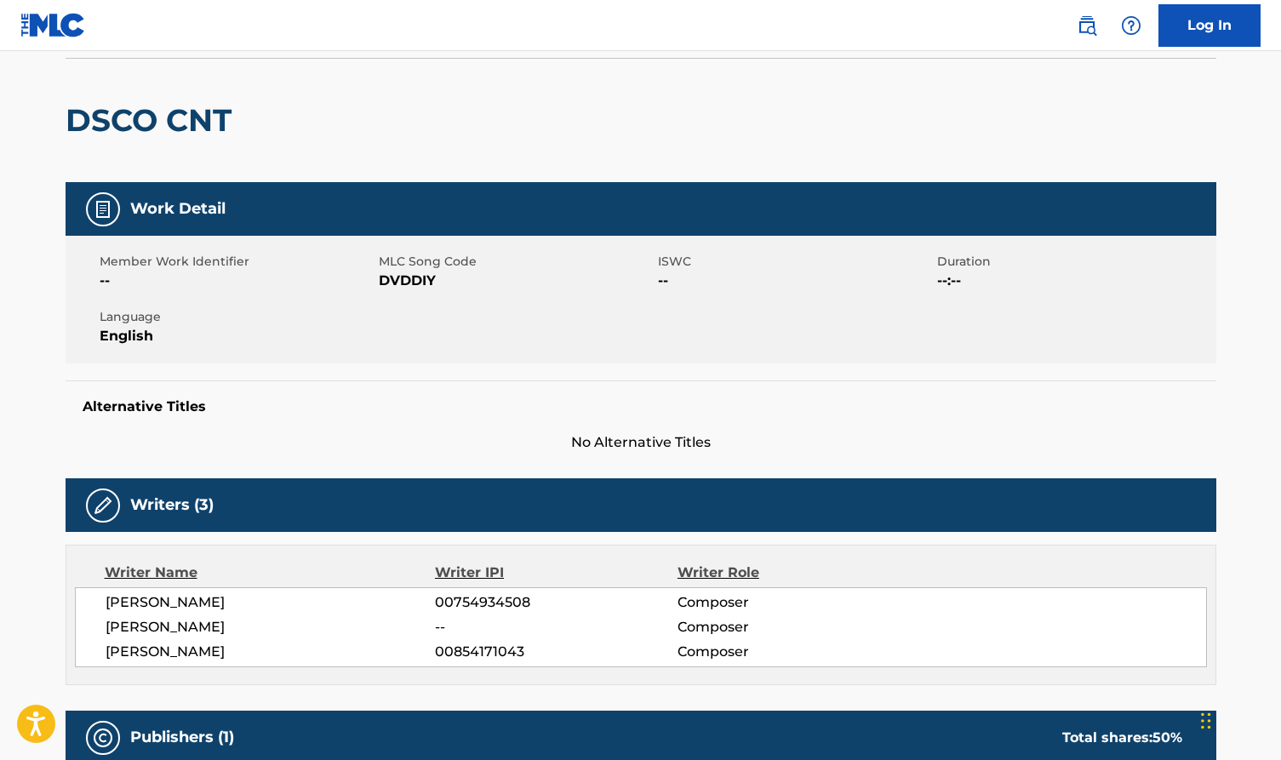
scroll to position [132, 0]
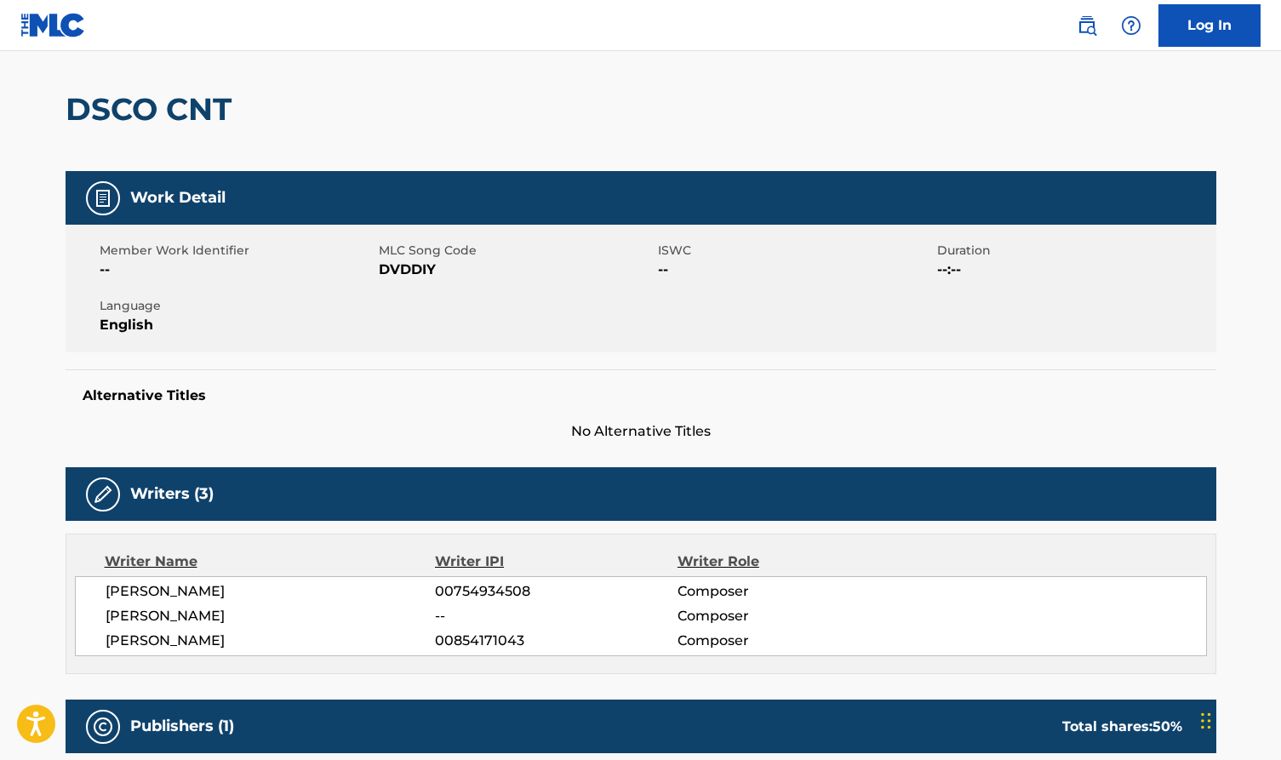
click at [216, 121] on h2 "DSCO CNT" at bounding box center [153, 109] width 174 height 38
copy div "DSCO CNT"
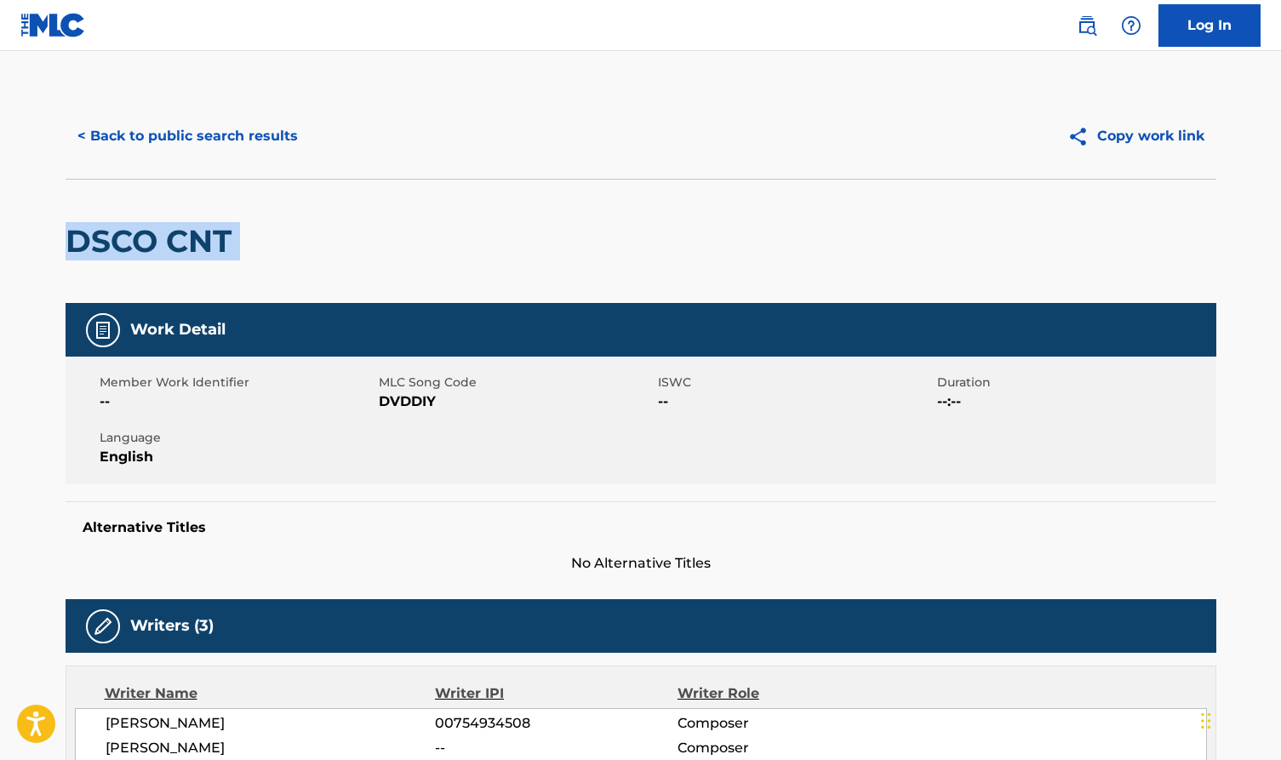
scroll to position [0, 0]
click at [215, 135] on button "< Back to public search results" at bounding box center [188, 136] width 244 height 43
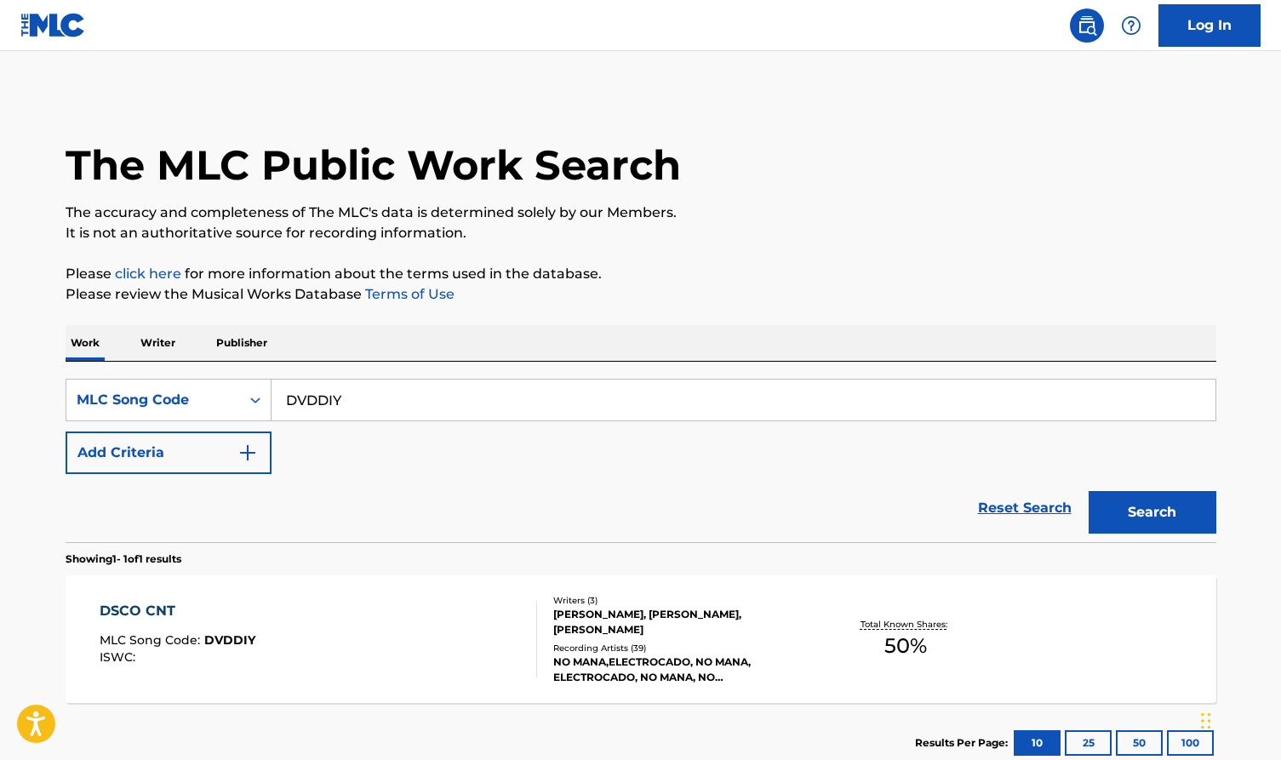
click at [386, 414] on input "DVDDIY" at bounding box center [743, 400] width 944 height 41
paste input "HVAE9G"
type input "HVAE9G"
click at [1175, 515] on button "Search" at bounding box center [1152, 512] width 128 height 43
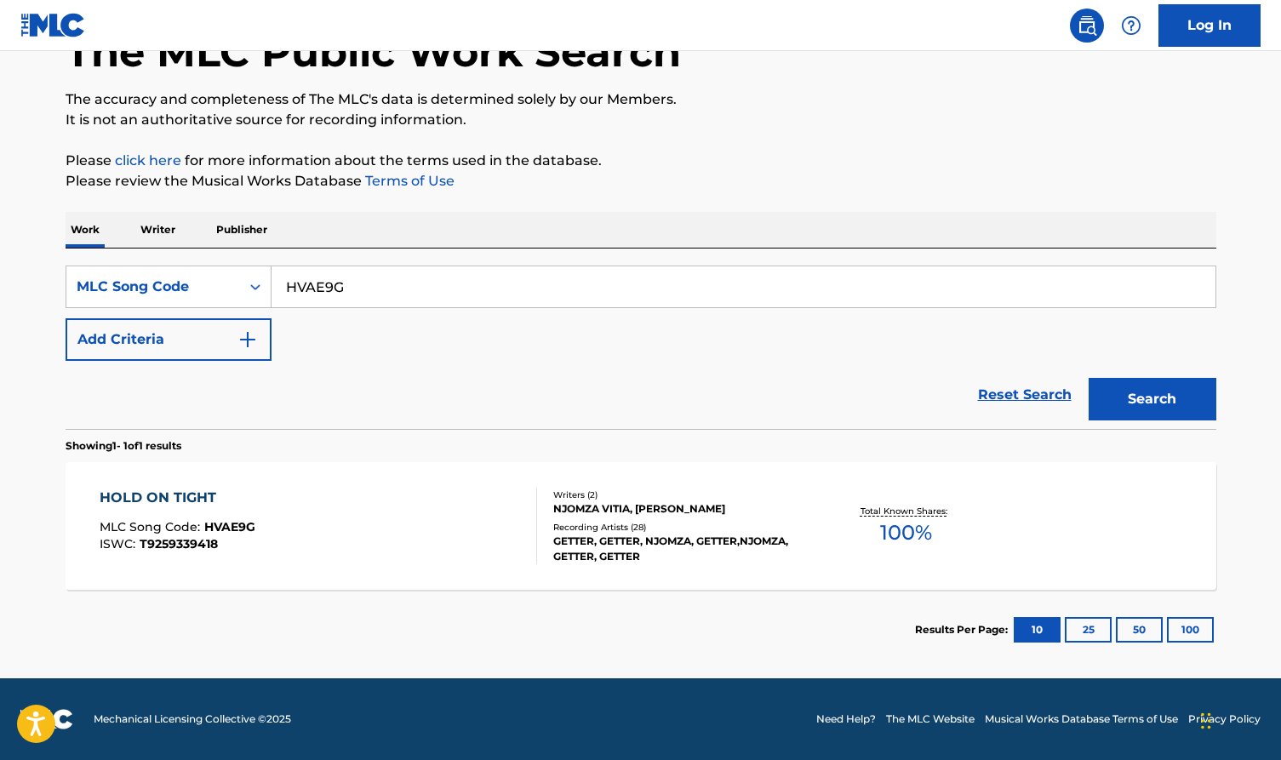
scroll to position [113, 0]
click at [712, 545] on div "GETTER, GETTER, NJOMZA, GETTER,NJOMZA, GETTER, GETTER" at bounding box center [681, 549] width 257 height 31
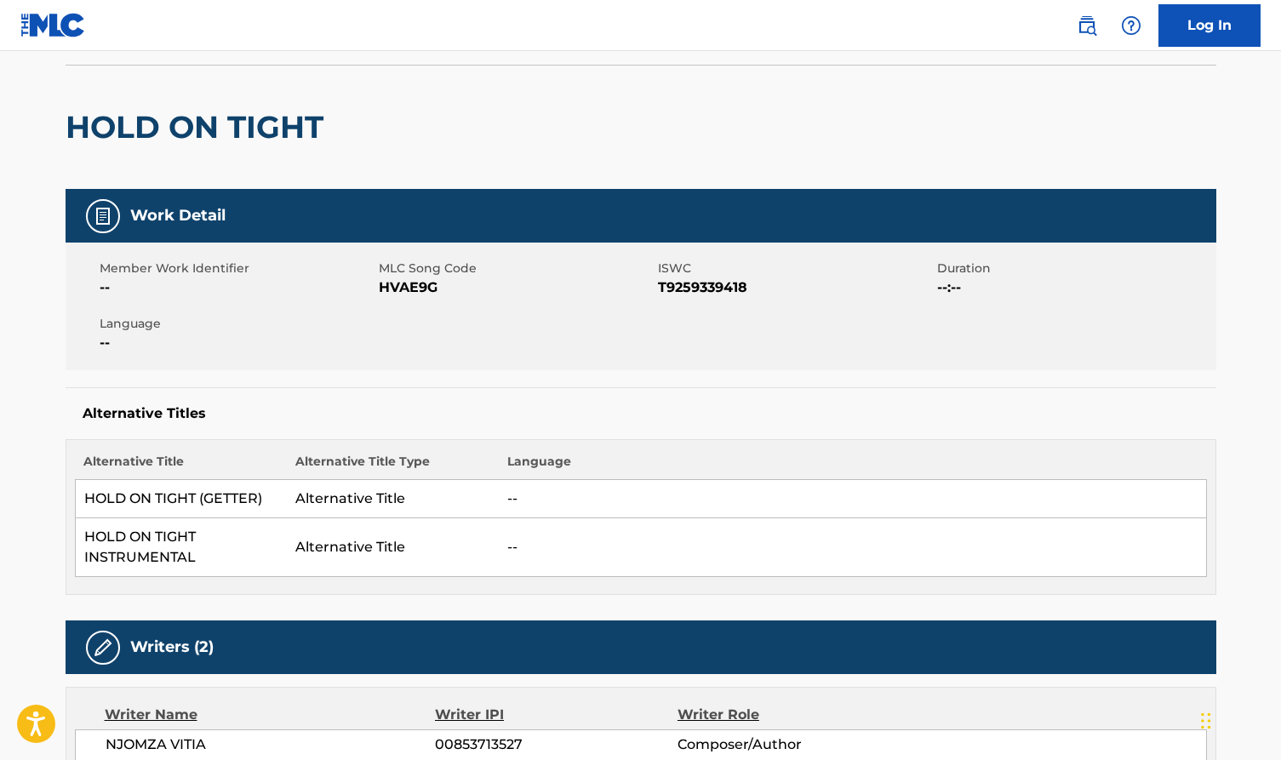
scroll to position [171, 0]
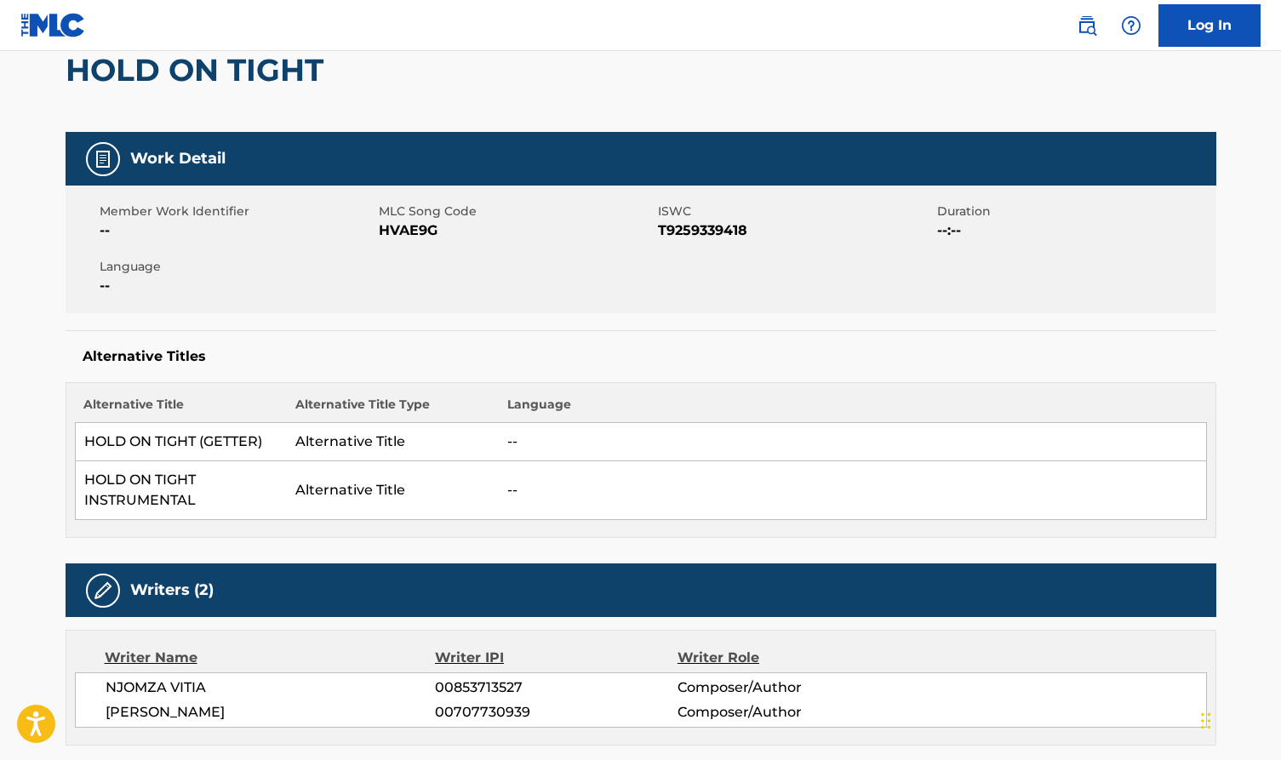
click at [193, 708] on span "[PERSON_NAME]" at bounding box center [271, 712] width 330 height 20
copy span "[PERSON_NAME]"
click at [197, 675] on div "NJOMZA VITIA 00853713527 Composer/Author [PERSON_NAME] 00707730939 Composer/Aut…" at bounding box center [641, 699] width 1132 height 55
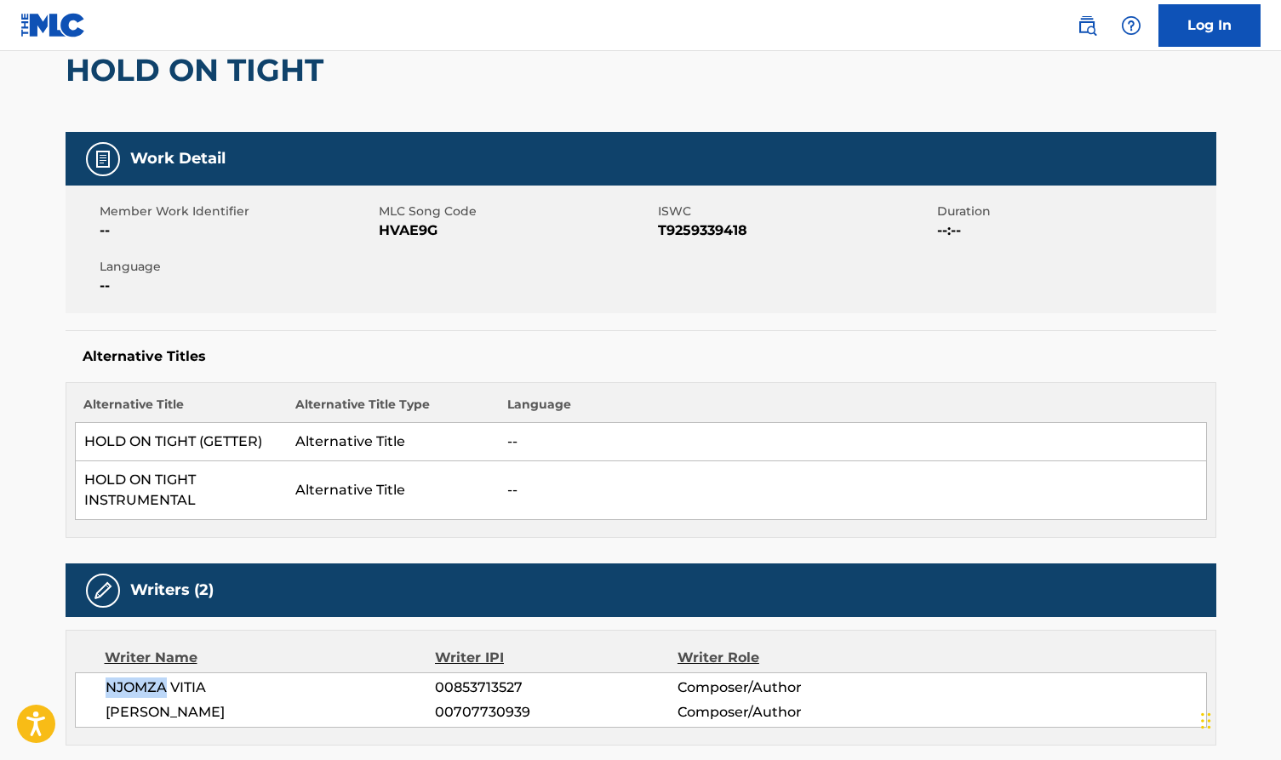
click at [192, 686] on span "NJOMZA VITIA" at bounding box center [271, 687] width 330 height 20
copy span "VITIA"
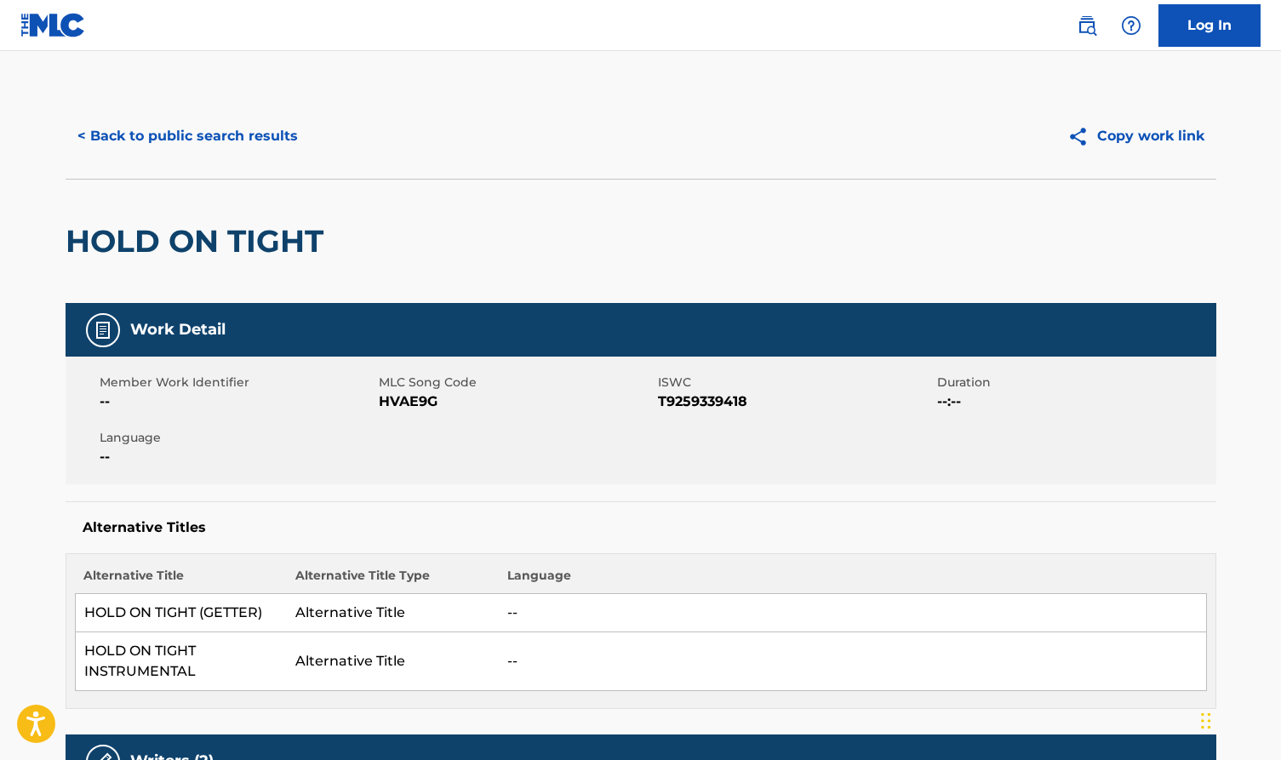
scroll to position [0, 0]
click at [256, 118] on button "< Back to public search results" at bounding box center [188, 136] width 244 height 43
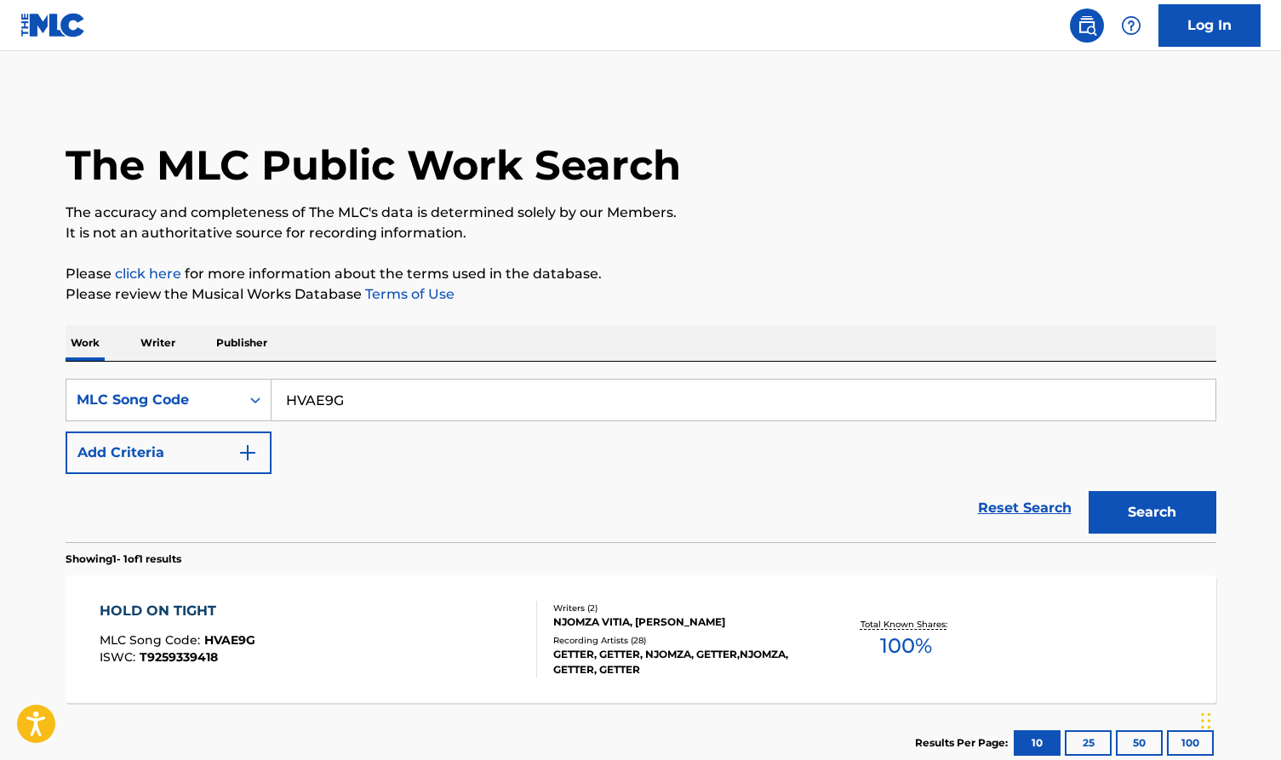
scroll to position [69, 0]
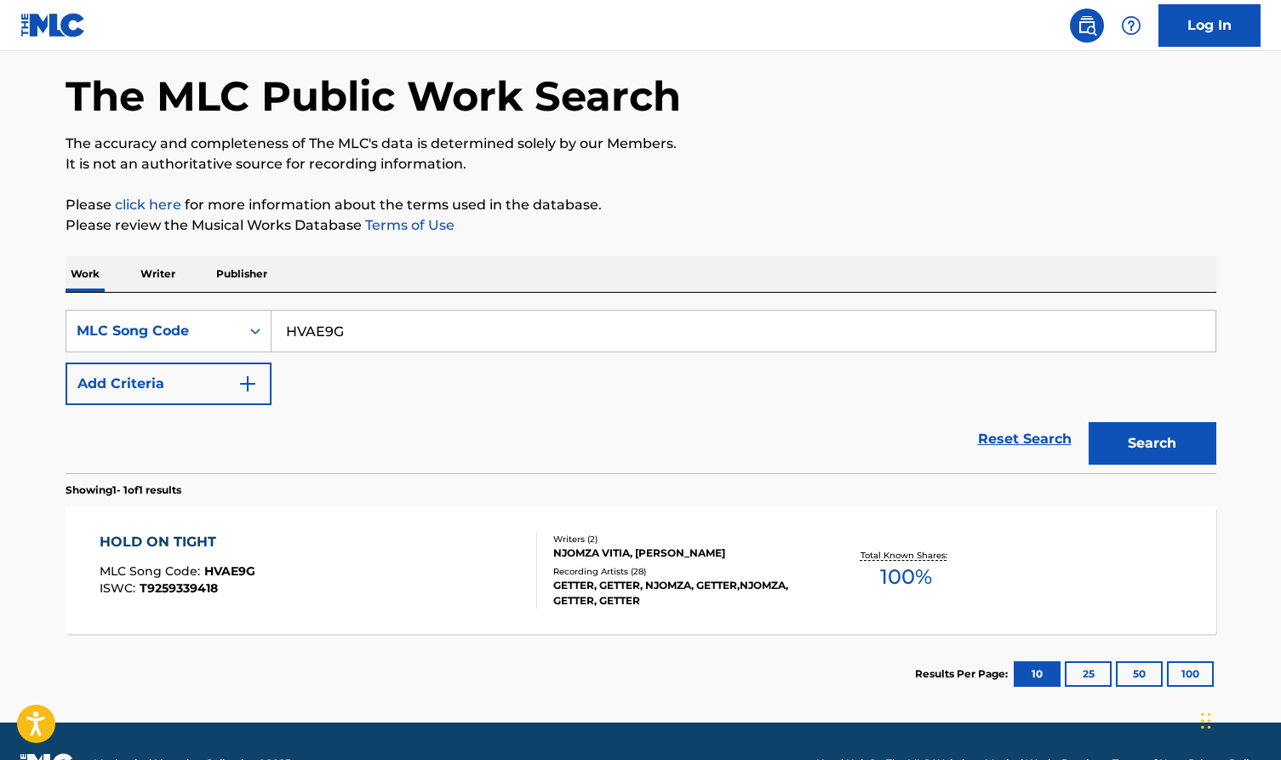
click at [425, 338] on input "HVAE9G" at bounding box center [743, 331] width 944 height 41
paste input "FE7R2K"
type input "FE7R2K"
click at [1130, 435] on button "Search" at bounding box center [1152, 443] width 128 height 43
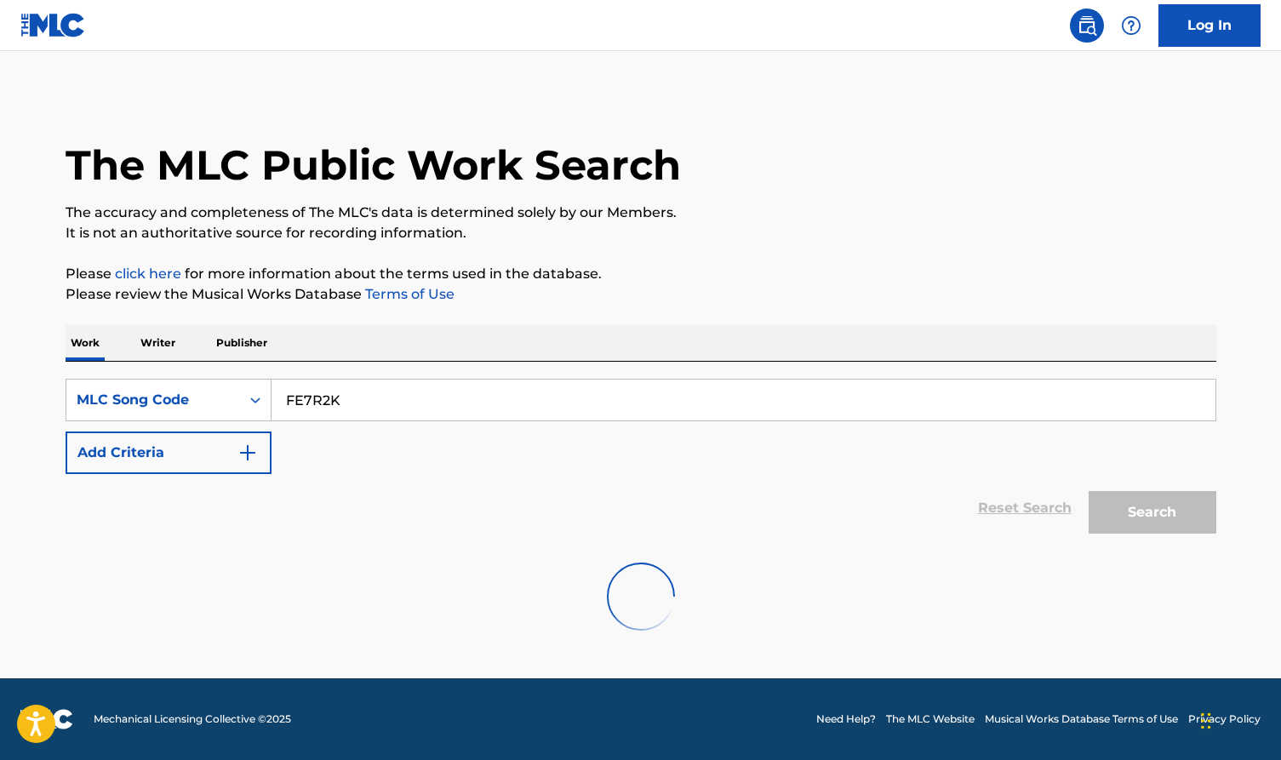
scroll to position [0, 0]
